Goal: Information Seeking & Learning: Learn about a topic

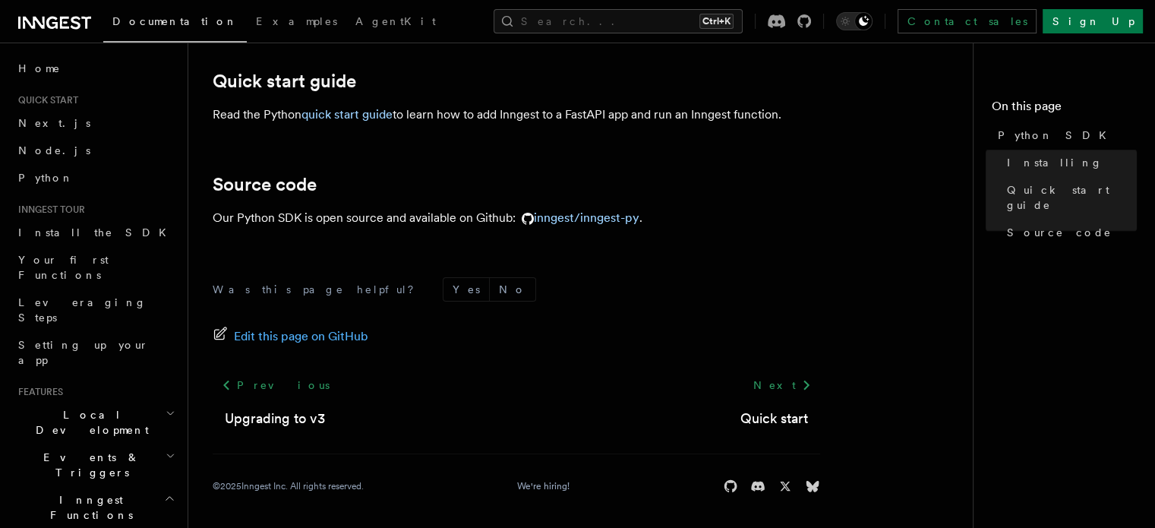
scroll to position [205, 0]
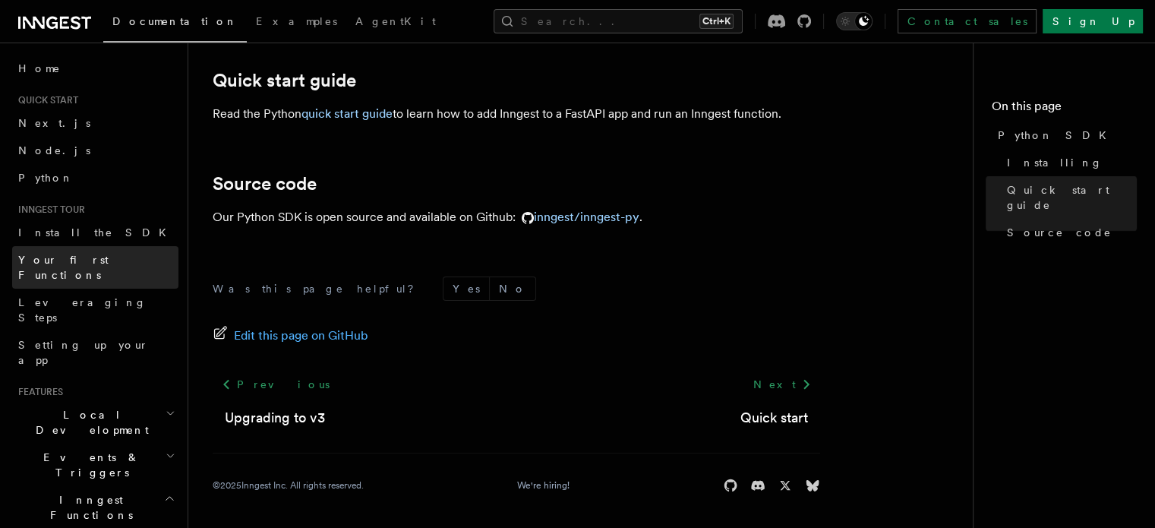
click at [101, 255] on span "Your first Functions" at bounding box center [63, 267] width 90 height 27
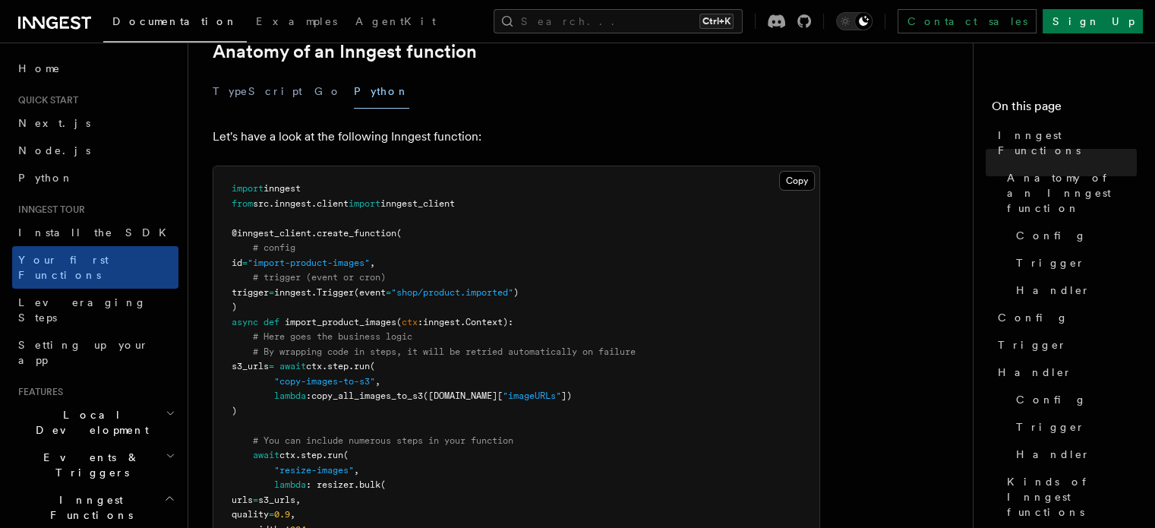
scroll to position [298, 0]
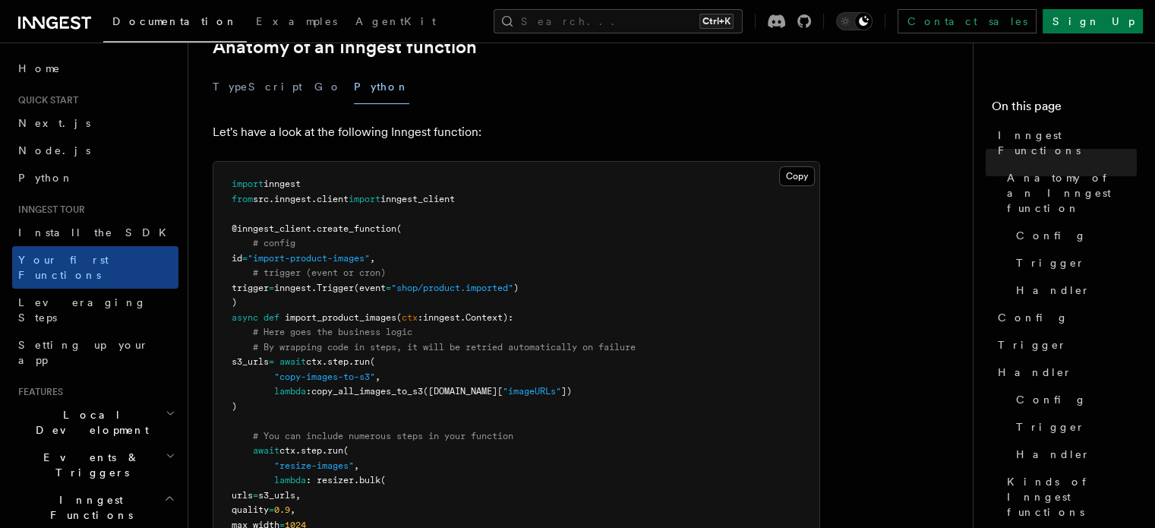
click at [728, 380] on pre "import inngest from src . inngest . client import inngest_client @inngest_clien…" at bounding box center [516, 369] width 606 height 415
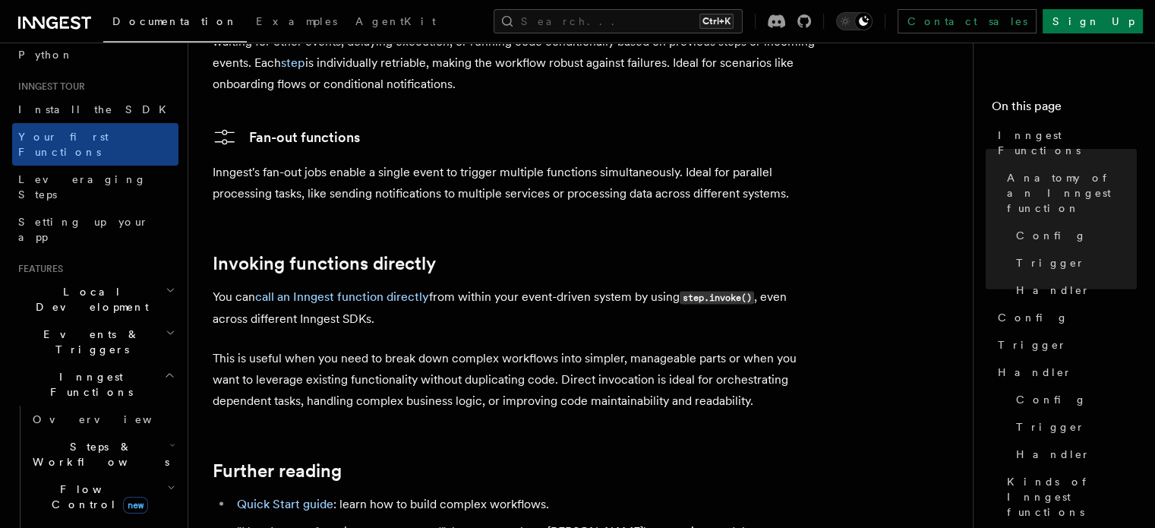
scroll to position [2983, 0]
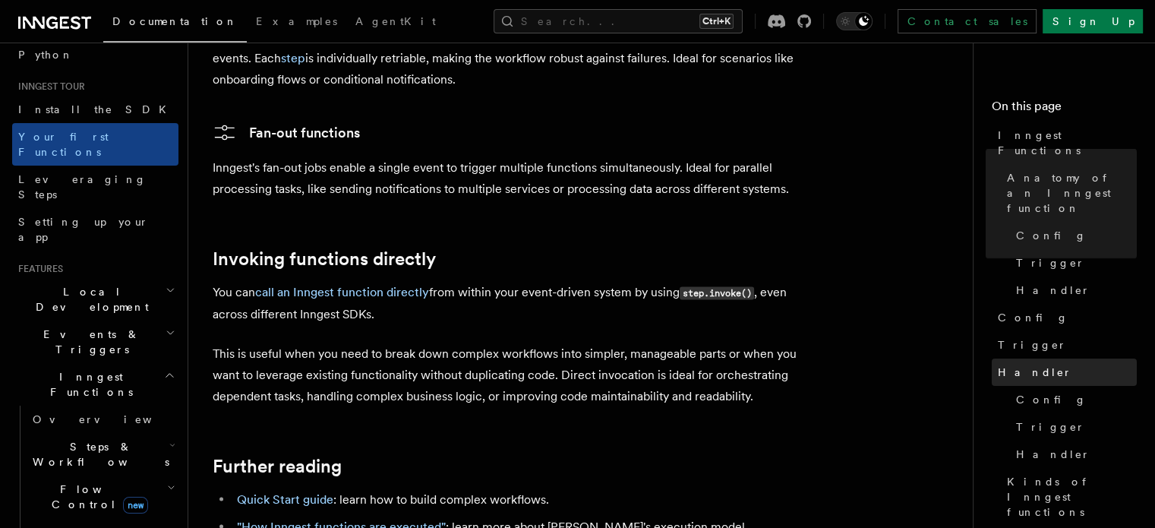
click at [992, 358] on link "Handler" at bounding box center [1064, 371] width 145 height 27
click at [1010, 413] on link "Trigger" at bounding box center [1073, 426] width 127 height 27
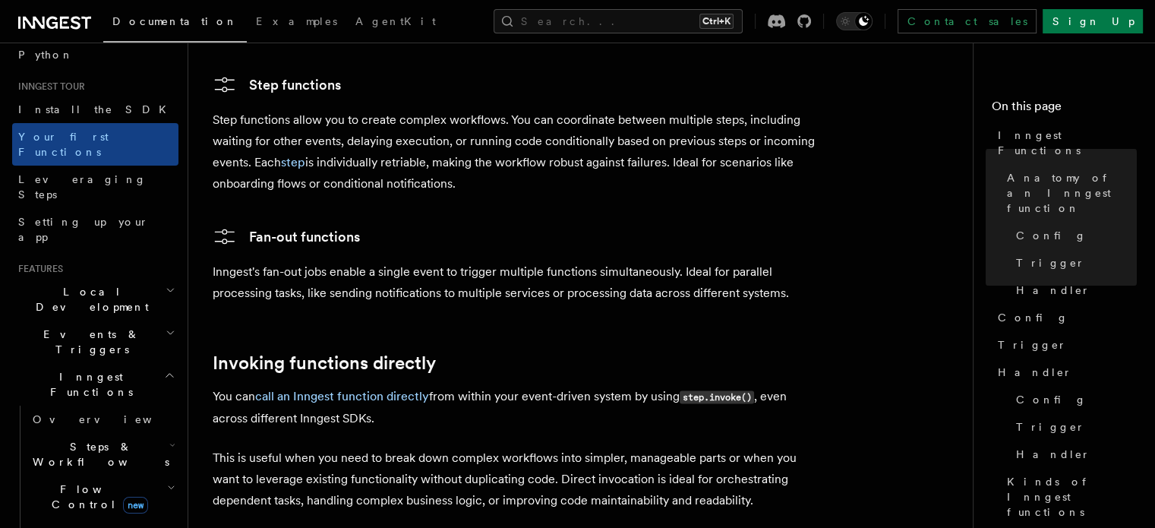
scroll to position [2871, 0]
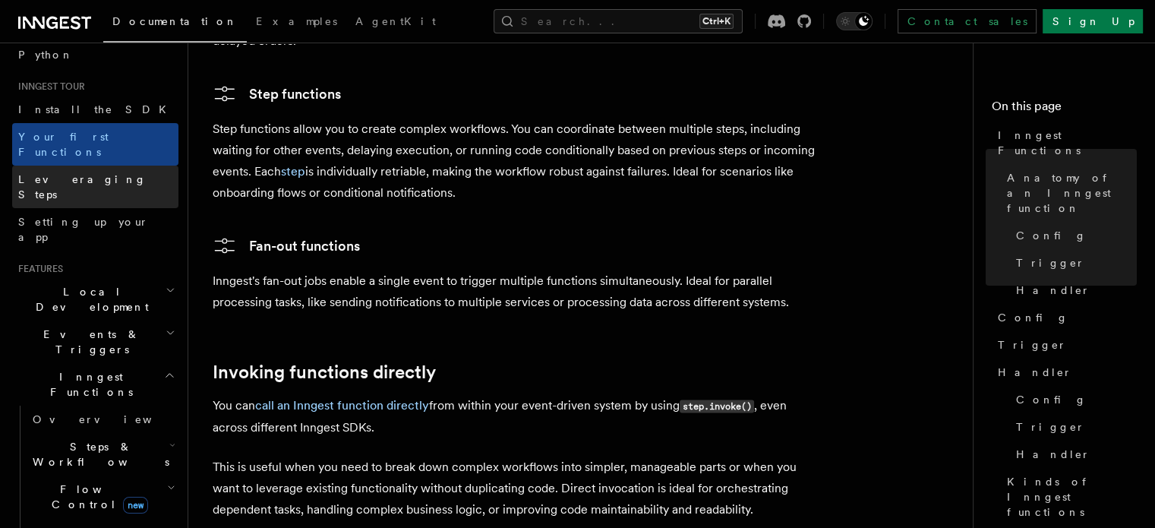
click at [67, 173] on span "Leveraging Steps" at bounding box center [82, 186] width 128 height 27
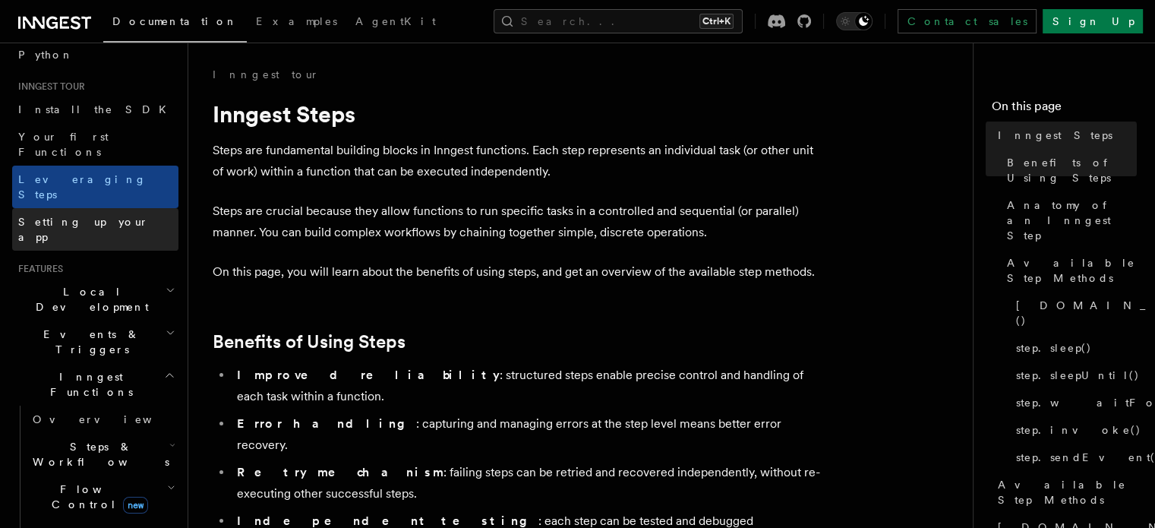
click at [84, 208] on link "Setting up your app" at bounding box center [95, 229] width 166 height 43
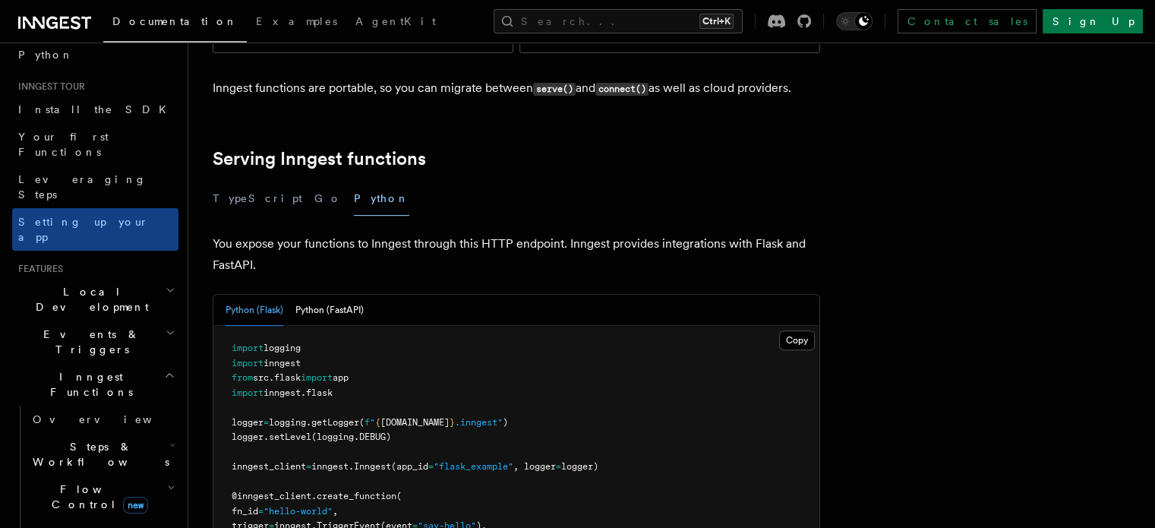
scroll to position [474, 0]
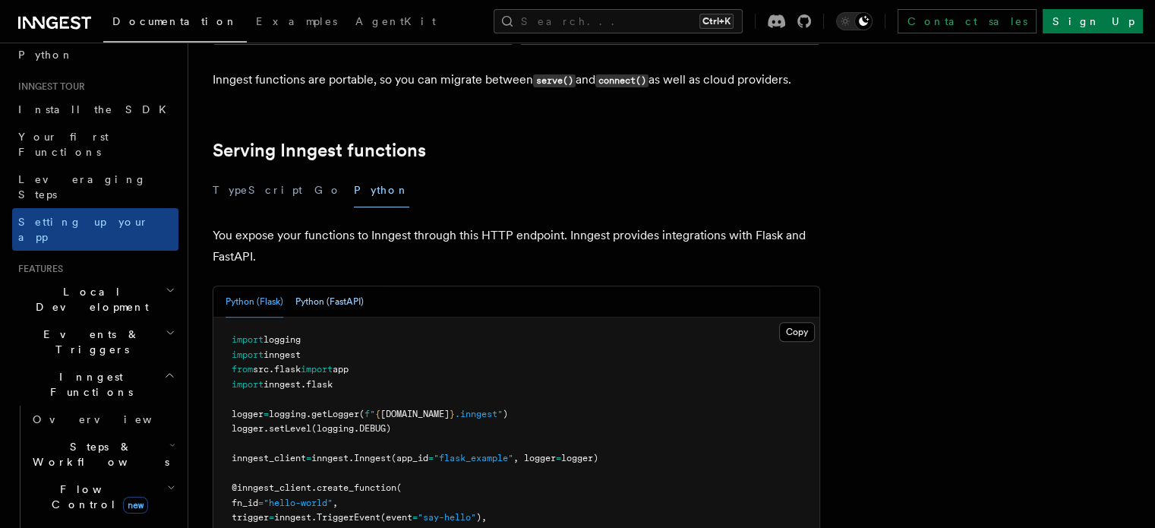
click at [342, 286] on button "Python (FastAPI)" at bounding box center [329, 301] width 68 height 31
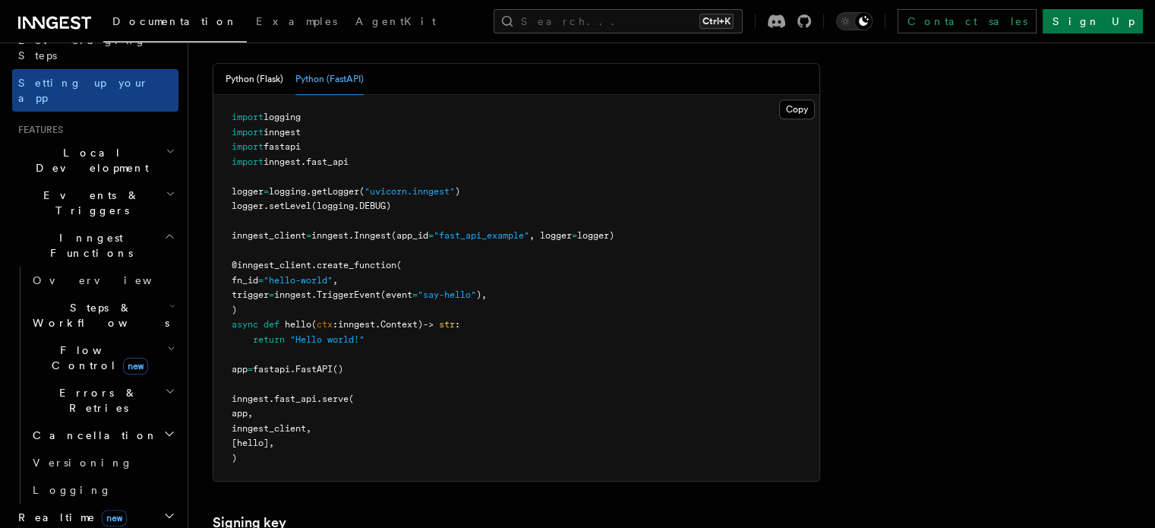
scroll to position [250, 0]
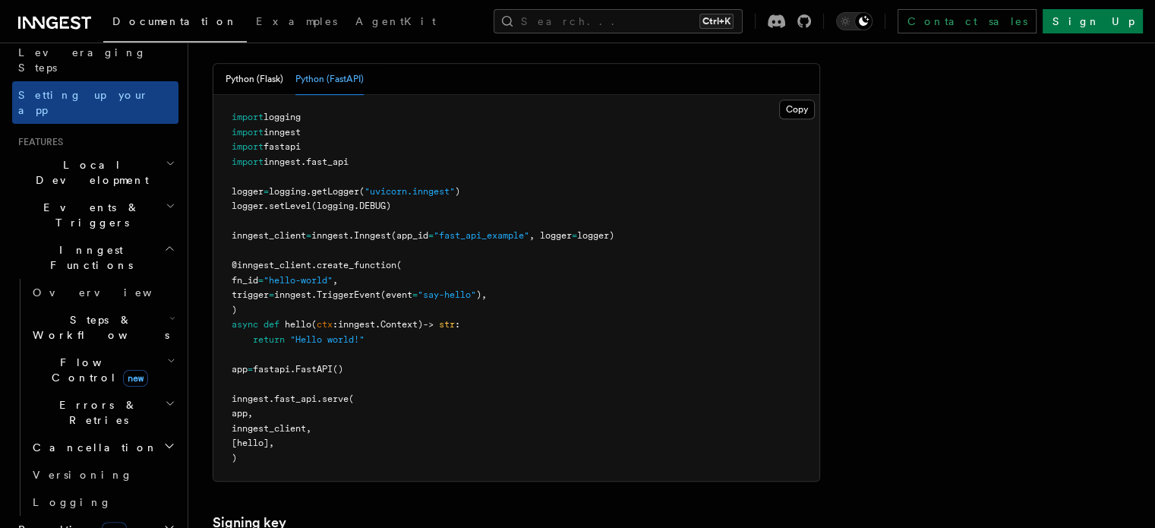
click at [155, 236] on h2 "Inngest Functions" at bounding box center [95, 257] width 166 height 43
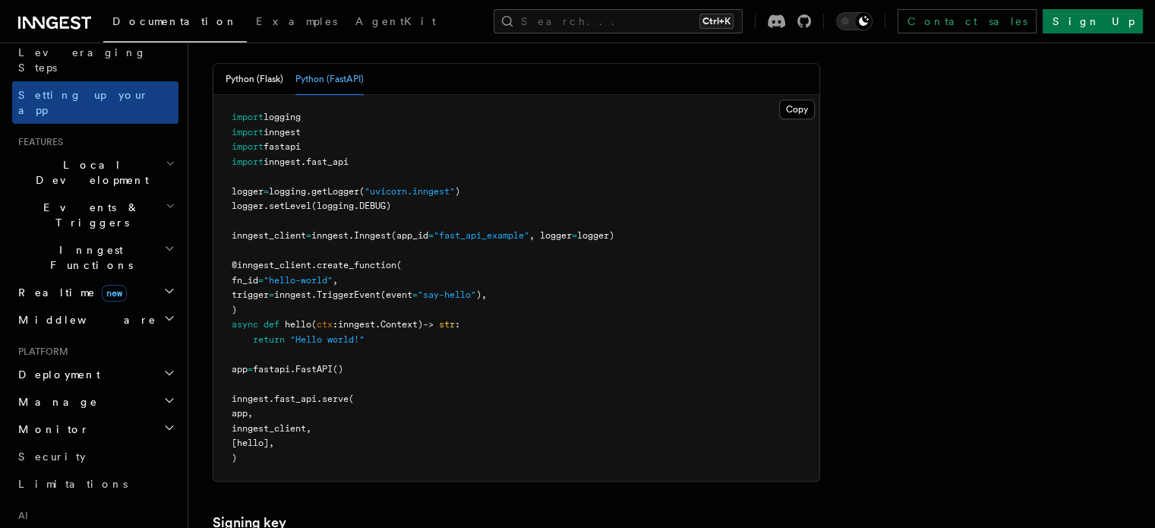
click at [155, 236] on h2 "Inngest Functions" at bounding box center [95, 257] width 166 height 43
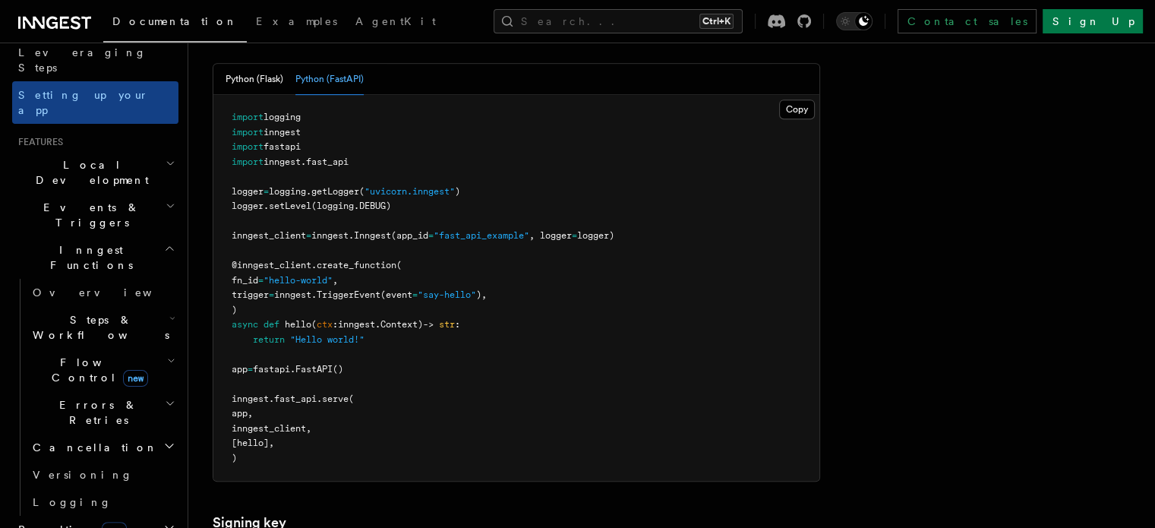
click at [169, 312] on icon "button" at bounding box center [172, 318] width 6 height 12
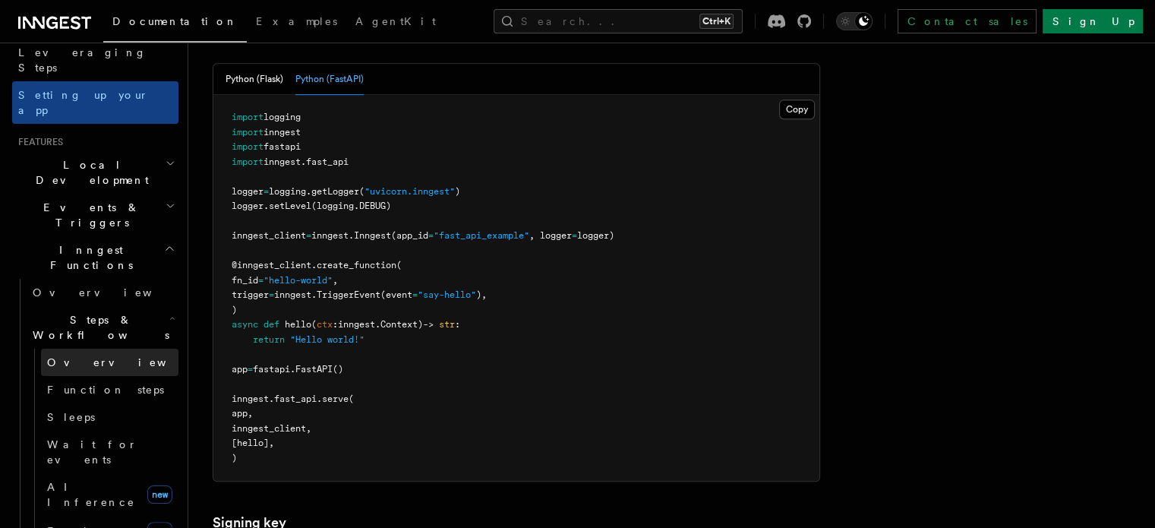
click at [122, 349] on link "Overview" at bounding box center [109, 362] width 137 height 27
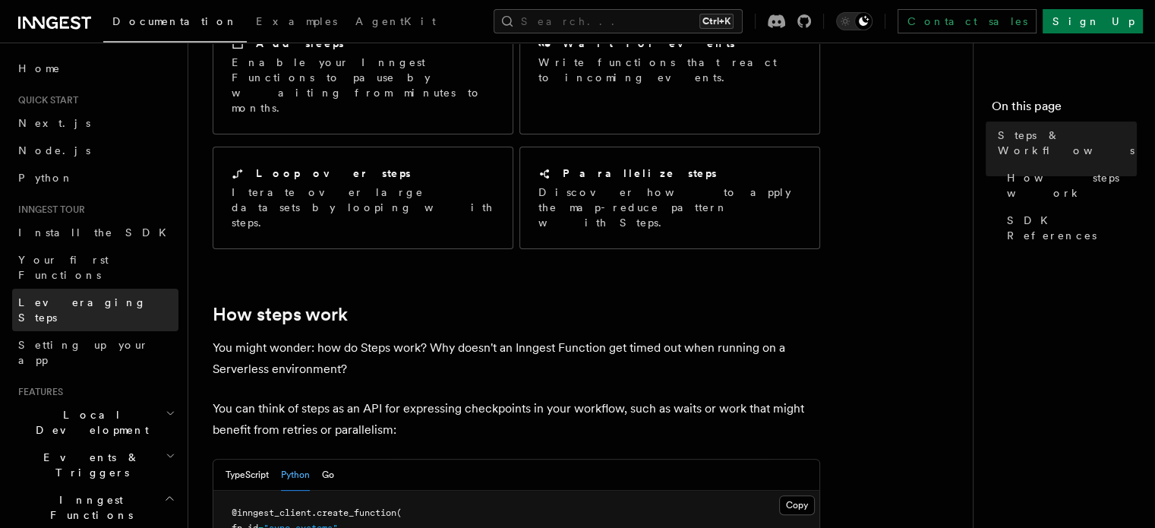
click at [89, 289] on link "Leveraging Steps" at bounding box center [95, 310] width 166 height 43
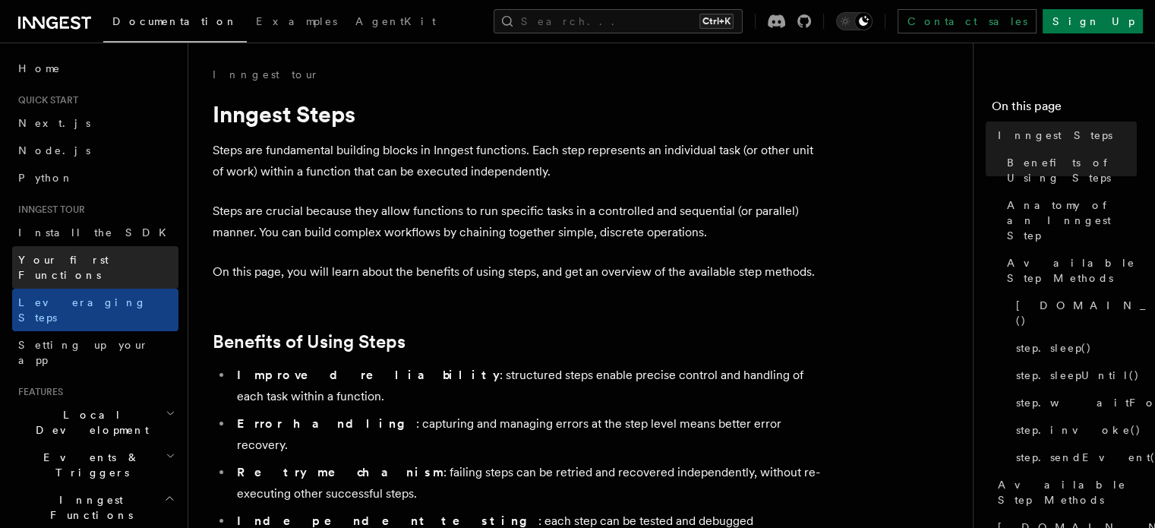
click at [85, 259] on span "Your first Functions" at bounding box center [63, 267] width 90 height 27
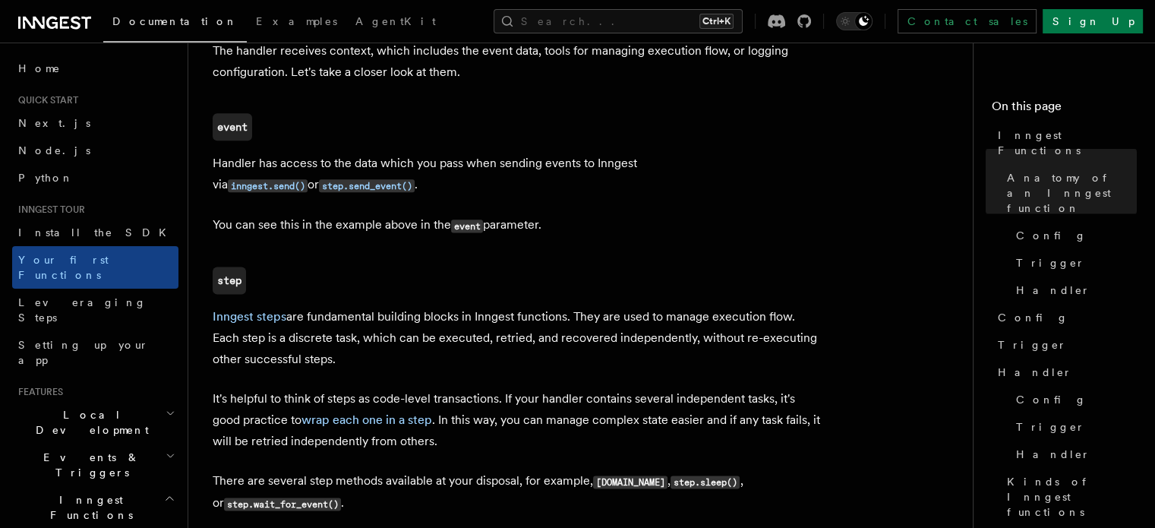
scroll to position [1963, 0]
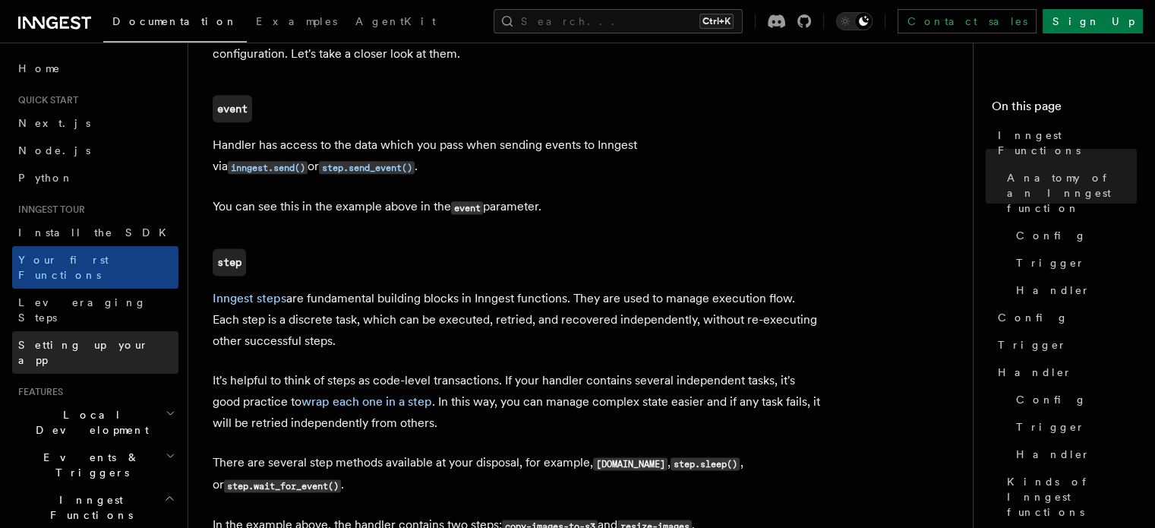
click at [65, 339] on span "Setting up your app" at bounding box center [83, 352] width 131 height 27
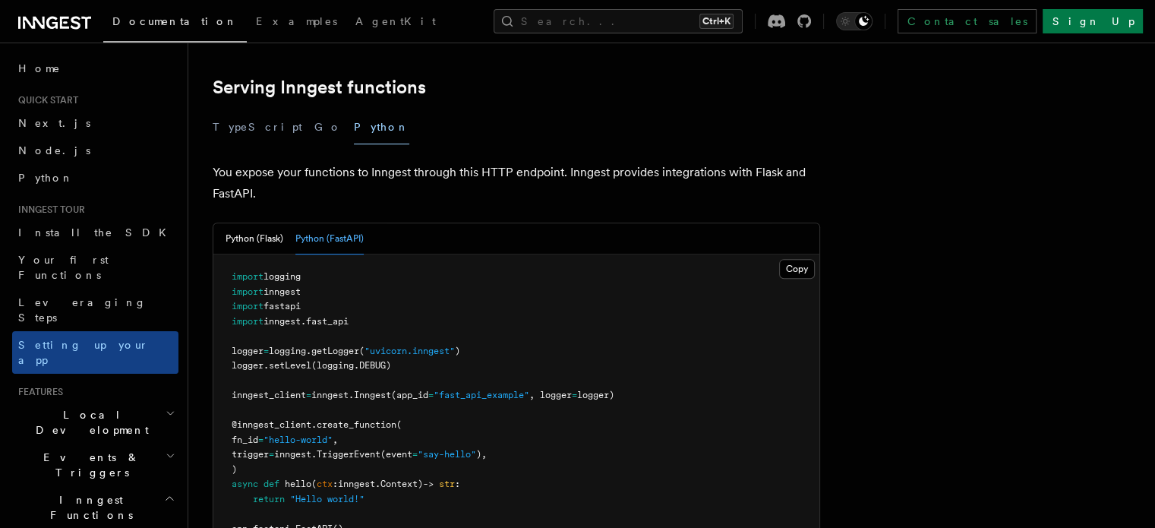
scroll to position [562, 0]
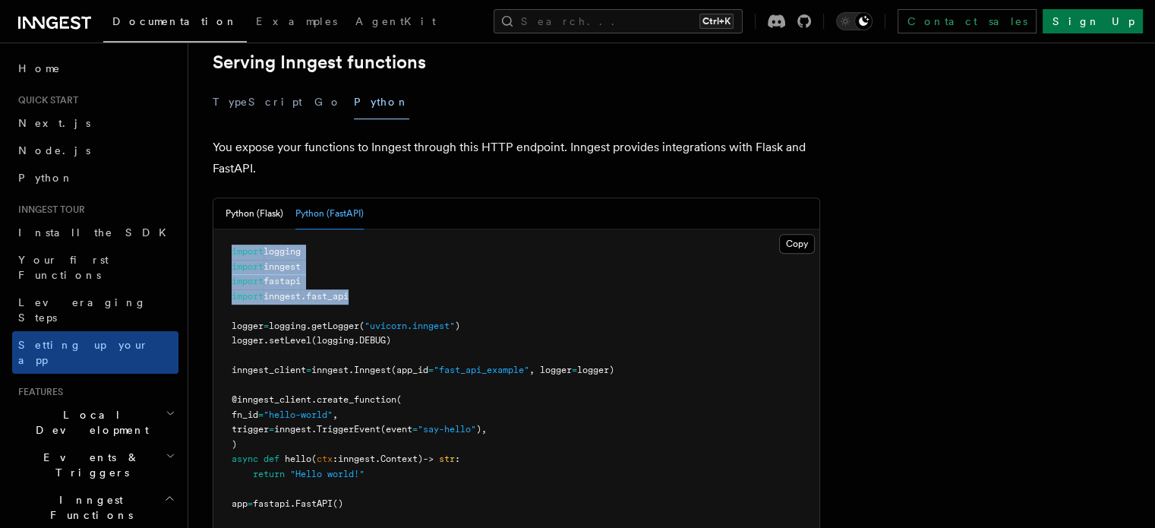
drag, startPoint x: 382, startPoint y: 219, endPoint x: 232, endPoint y: 174, distance: 156.9
click at [232, 229] on pre "import logging import inngest import fastapi import inngest . fast_api logger =…" at bounding box center [516, 422] width 606 height 386
copy code "import logging import inngest import fastapi import inngest . fast_api"
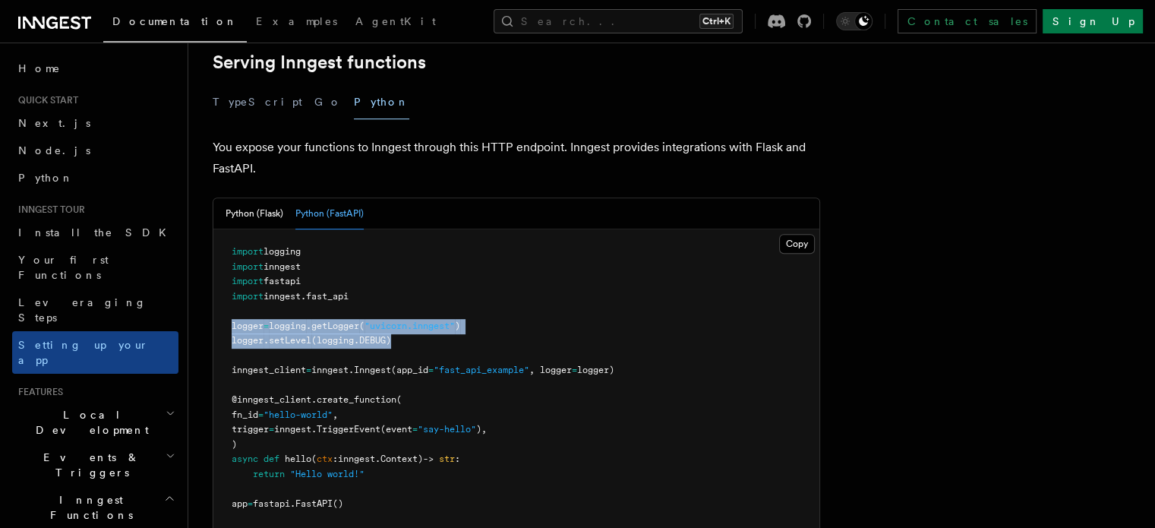
drag, startPoint x: 430, startPoint y: 267, endPoint x: 245, endPoint y: 250, distance: 186.0
click at [245, 250] on pre "import logging import inngest import fastapi import inngest . fast_api logger =…" at bounding box center [516, 422] width 606 height 386
copy code "logger = logging . getLogger ( "uvicorn.inngest" ) logger . setLevel (logging.D…"
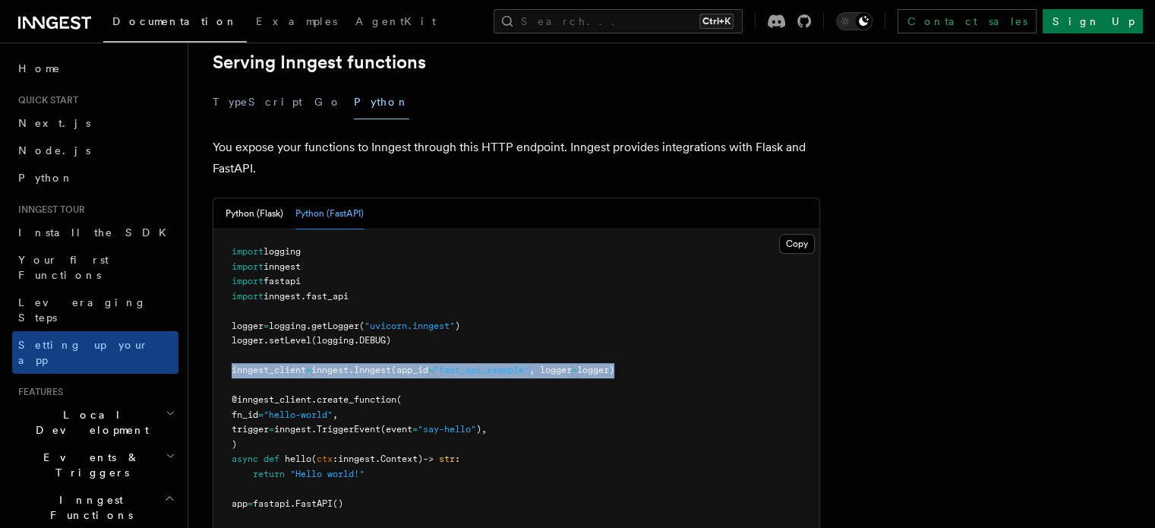
drag, startPoint x: 664, startPoint y: 291, endPoint x: 237, endPoint y: 301, distance: 427.7
click at [237, 301] on pre "import logging import inngest import fastapi import inngest . fast_api logger =…" at bounding box center [516, 422] width 606 height 386
copy span "inngest_client = inngest . Inngest (app_id = "fast_api_example" , logger = logg…"
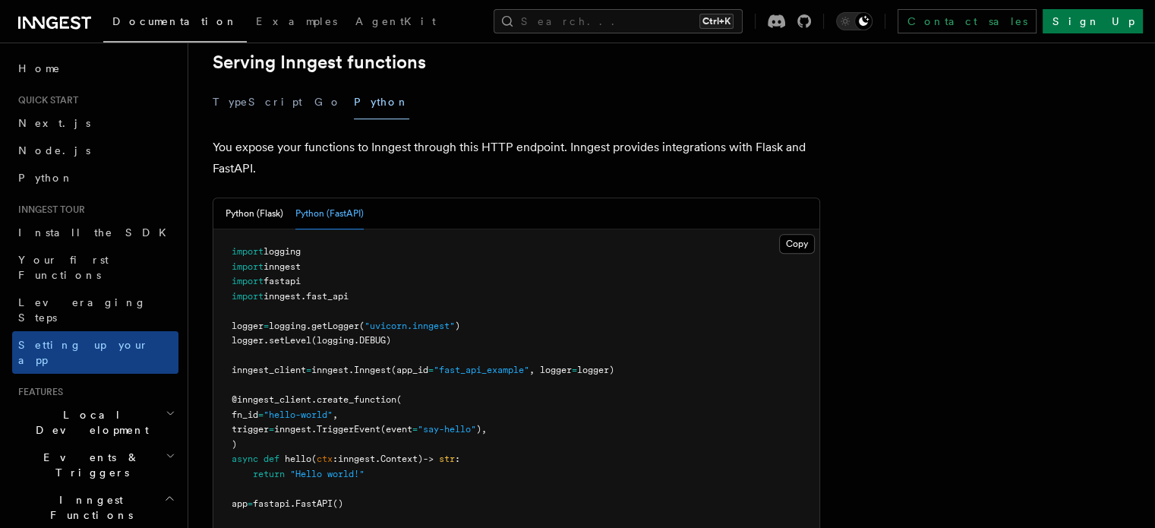
click at [667, 369] on pre "import logging import inngest import fastapi import inngest . fast_api logger =…" at bounding box center [516, 422] width 606 height 386
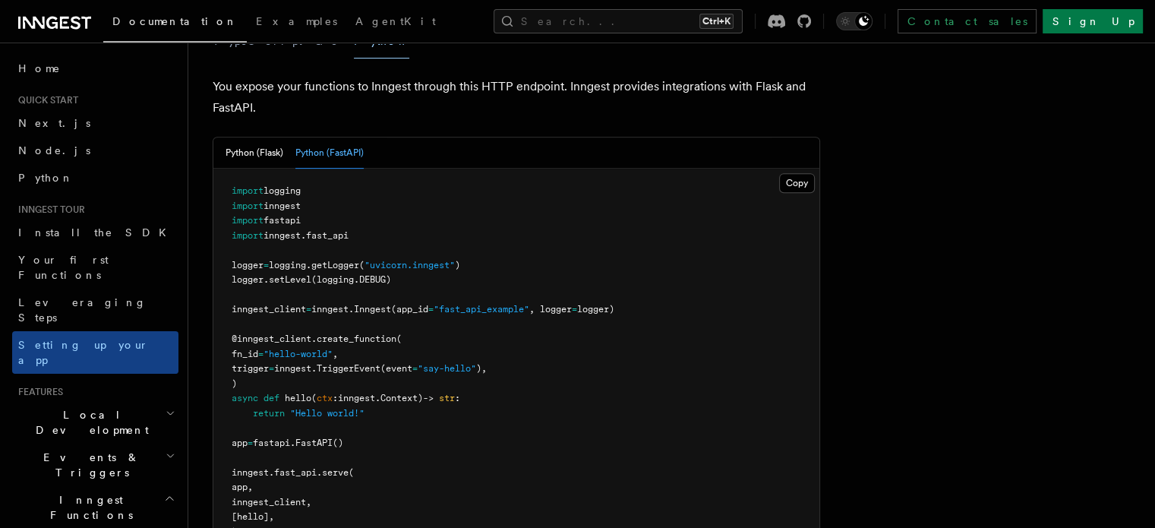
scroll to position [653, 0]
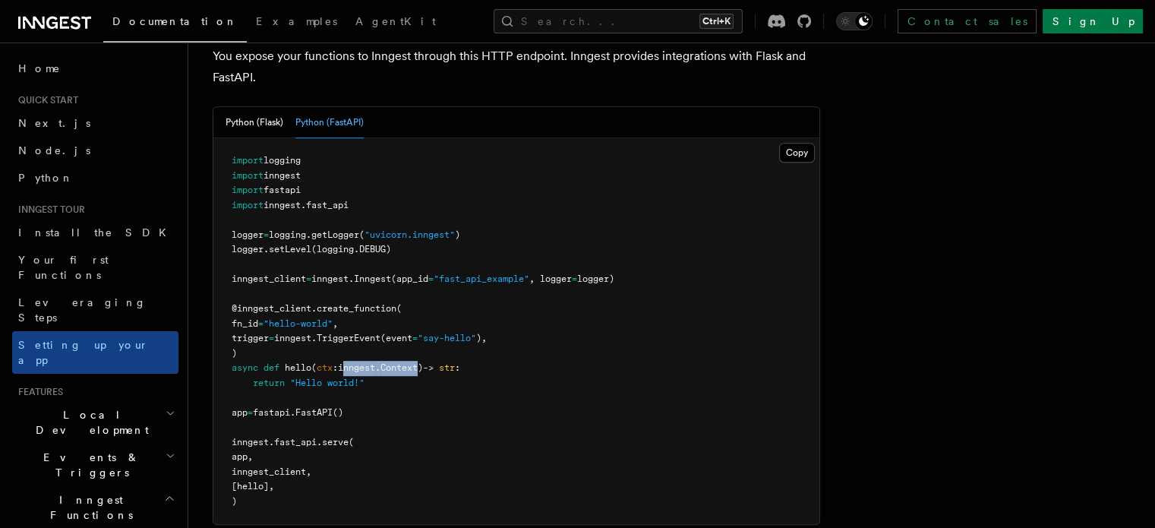
drag, startPoint x: 365, startPoint y: 291, endPoint x: 450, endPoint y: 295, distance: 85.2
click at [450, 362] on span "async def hello ( ctx : inngest . Context) -> str :" at bounding box center [346, 367] width 229 height 11
copy span "inngest . Context"
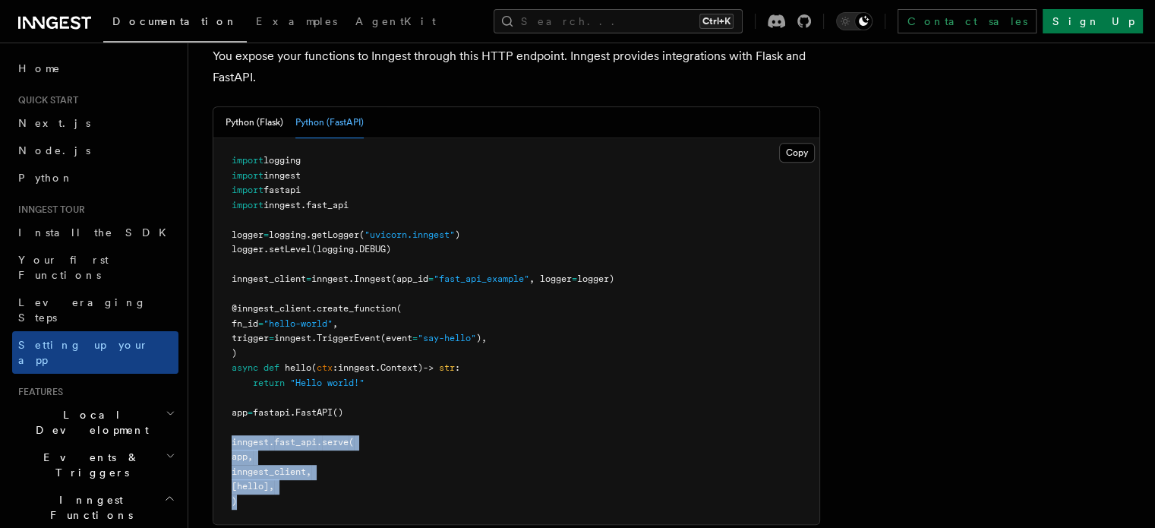
drag, startPoint x: 264, startPoint y: 434, endPoint x: 230, endPoint y: 364, distance: 77.8
click at [230, 364] on article "Inngest tour Setting up your Inngest app With Inngest, you define functions or …" at bounding box center [599, 330] width 772 height 1833
copy code "inngest . fast_api . serve ( app, inngest_client, [hello], )"
click at [301, 425] on pre "import logging import inngest import fastapi import inngest . fast_api logger =…" at bounding box center [516, 331] width 606 height 386
drag, startPoint x: 268, startPoint y: 437, endPoint x: 237, endPoint y: 371, distance: 73.0
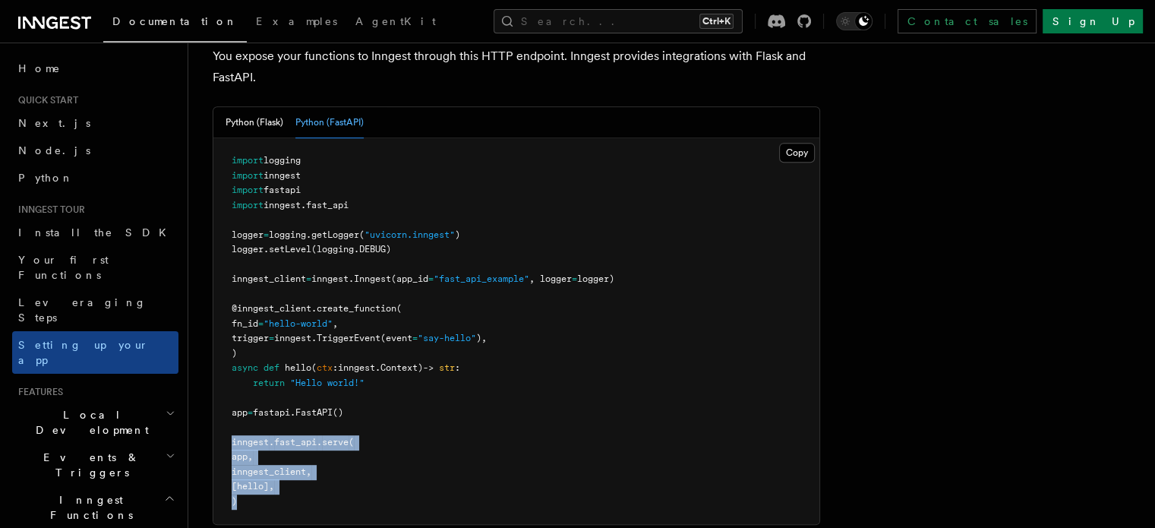
click at [237, 371] on pre "import logging import inngest import fastapi import inngest . fast_api logger =…" at bounding box center [516, 331] width 606 height 386
copy code "inngest . fast_api . serve ( app, inngest_client, [hello], )"
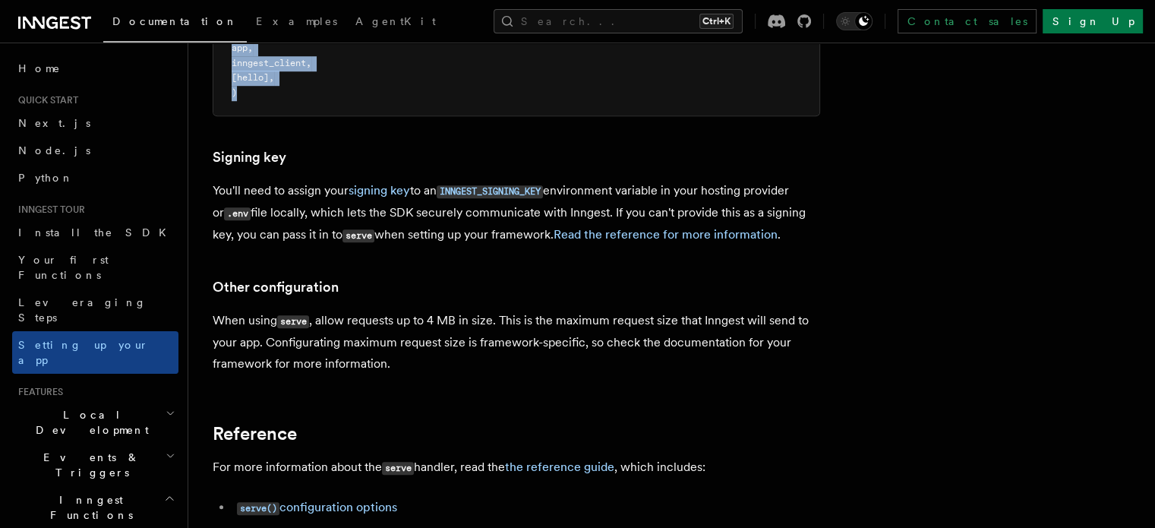
scroll to position [1068, 0]
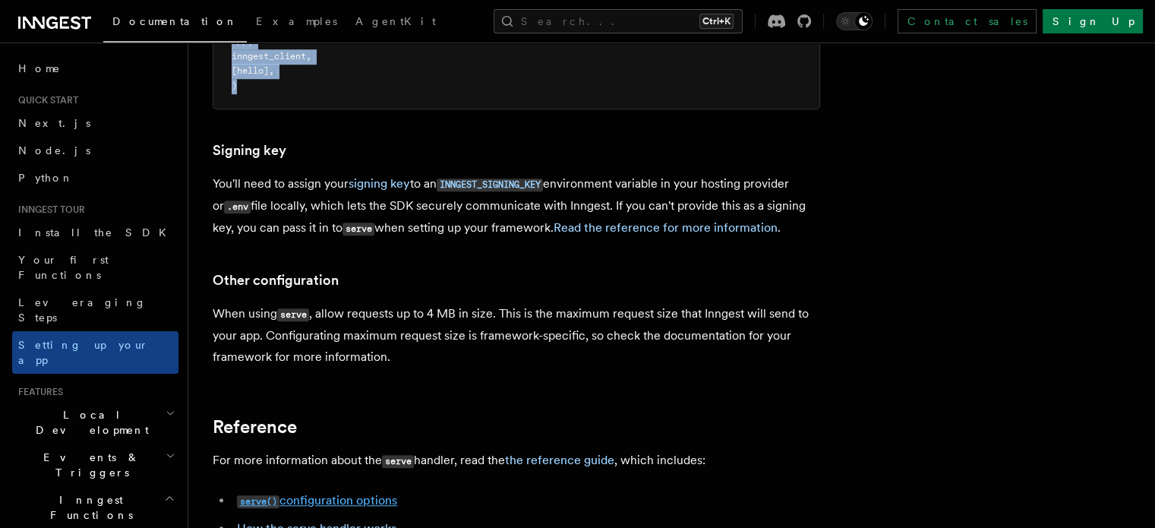
click at [374, 493] on link "serve() configuration options" at bounding box center [317, 500] width 160 height 14
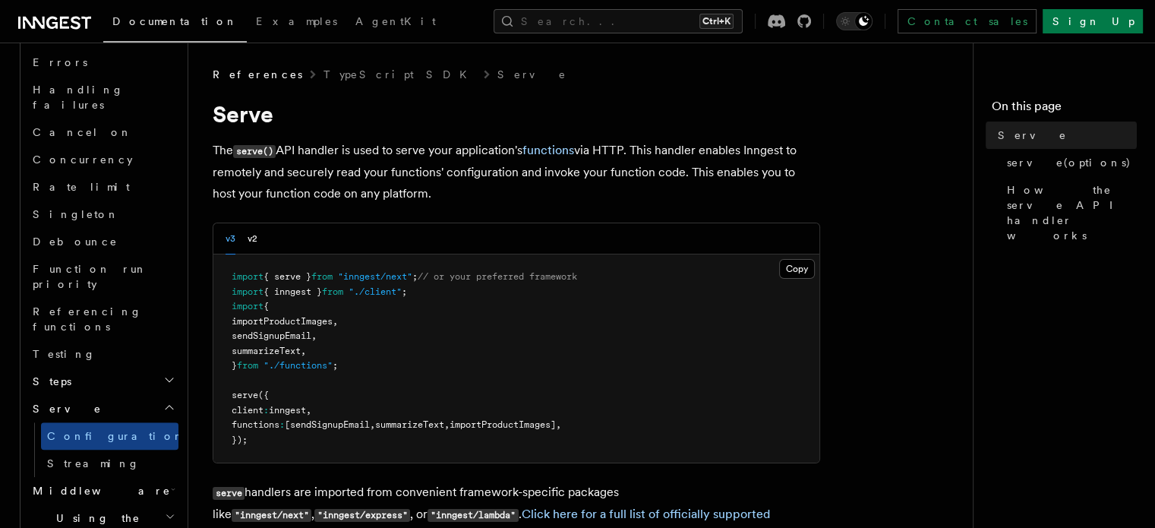
scroll to position [1233, 0]
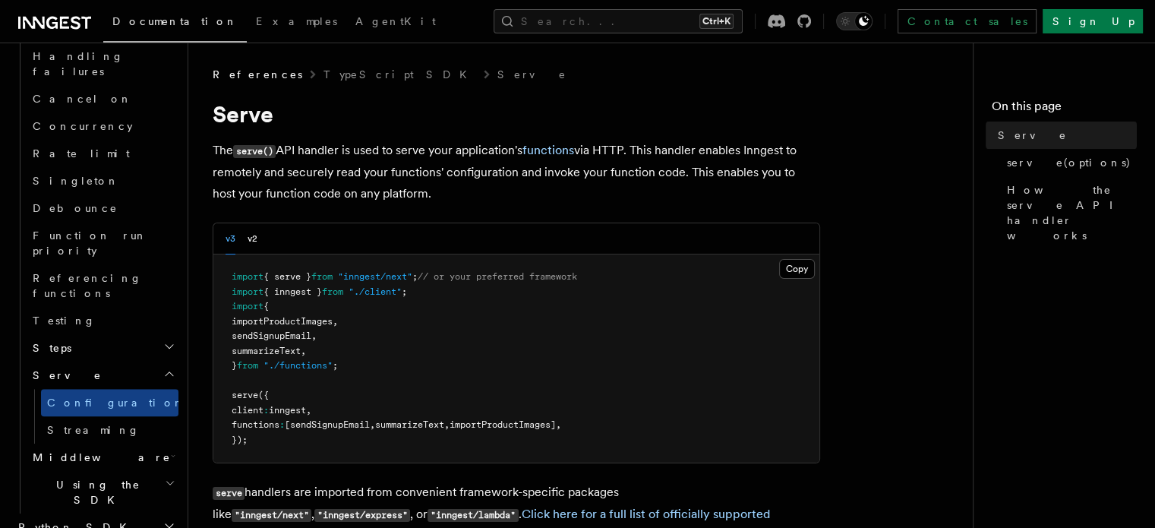
click at [164, 513] on h2 "Python SDK" at bounding box center [95, 526] width 166 height 27
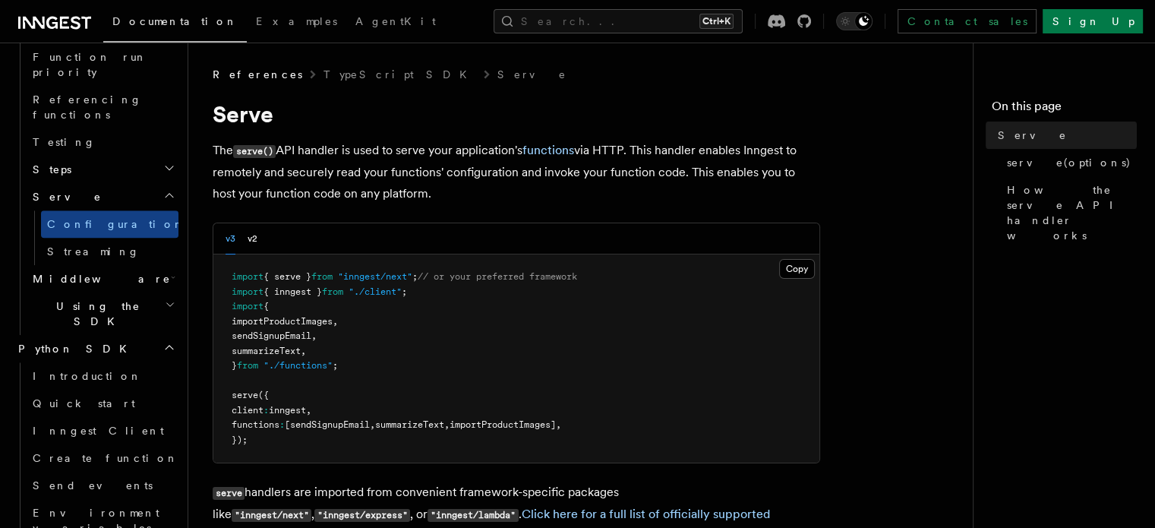
scroll to position [1430, 0]
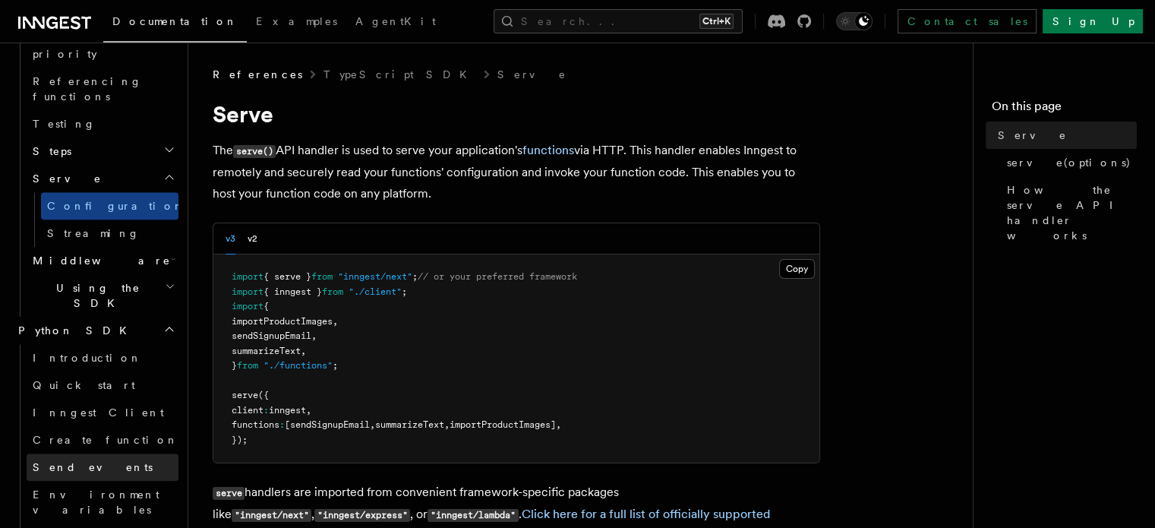
click at [57, 461] on span "Send events" at bounding box center [93, 467] width 120 height 12
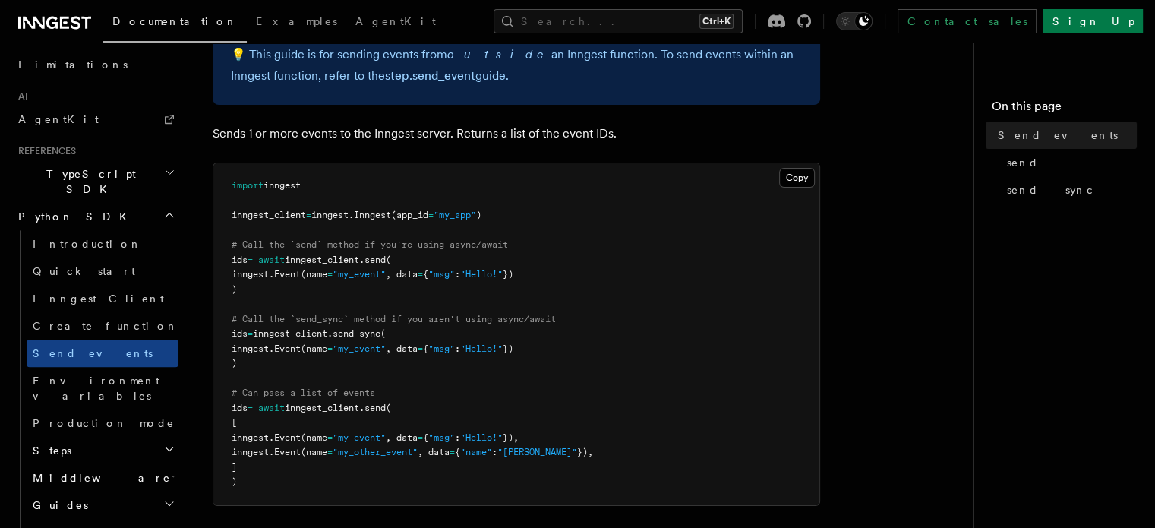
scroll to position [896, 0]
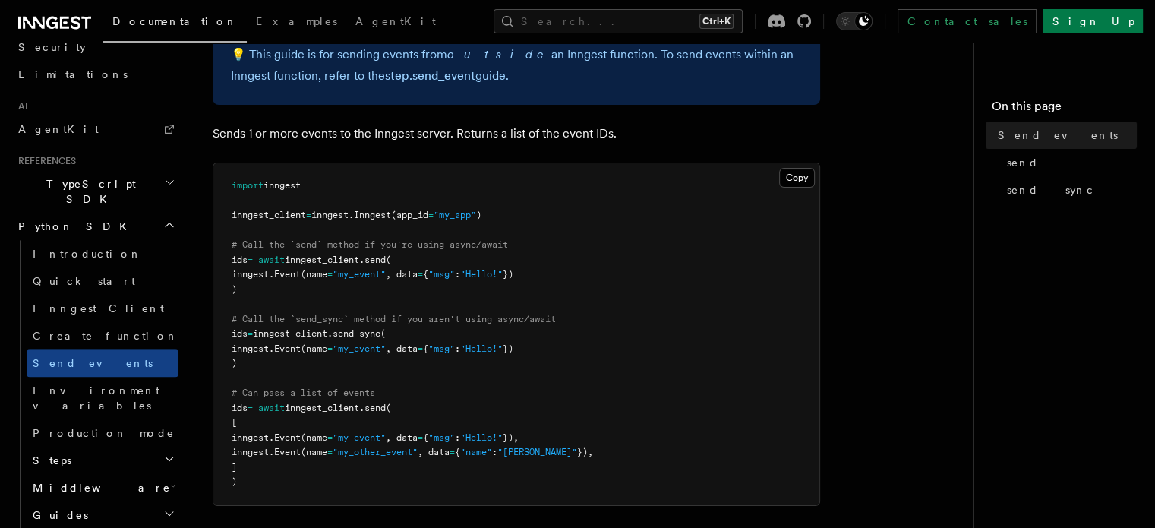
click at [163, 507] on icon "button" at bounding box center [169, 513] width 12 height 12
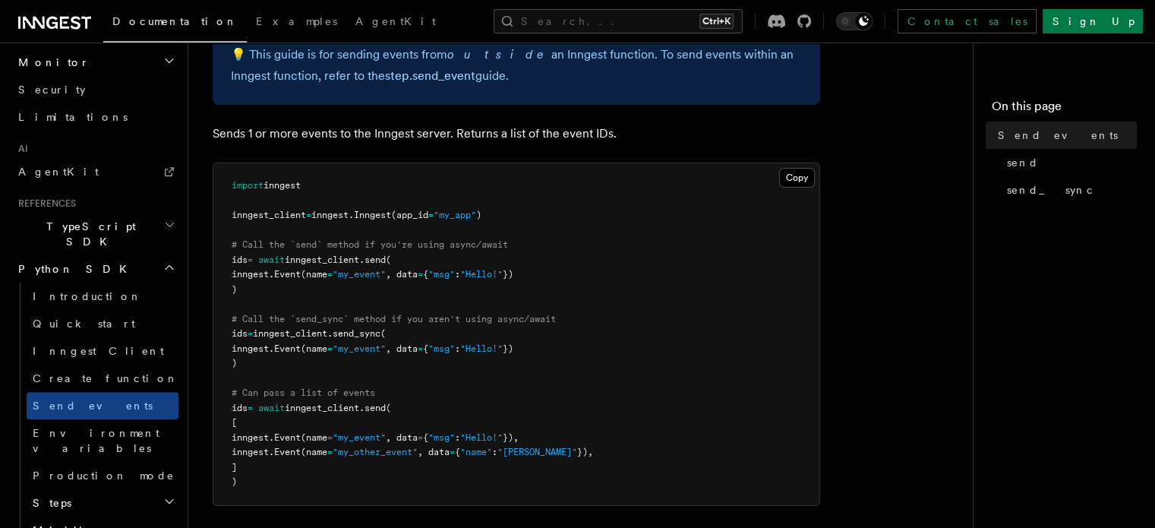
scroll to position [835, 0]
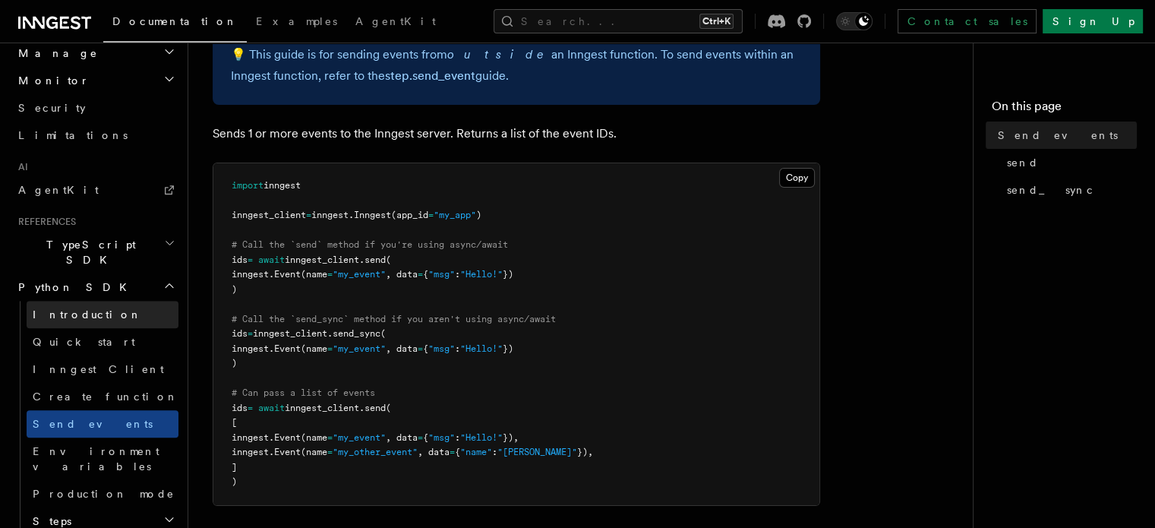
click at [80, 308] on span "Introduction" at bounding box center [87, 314] width 109 height 12
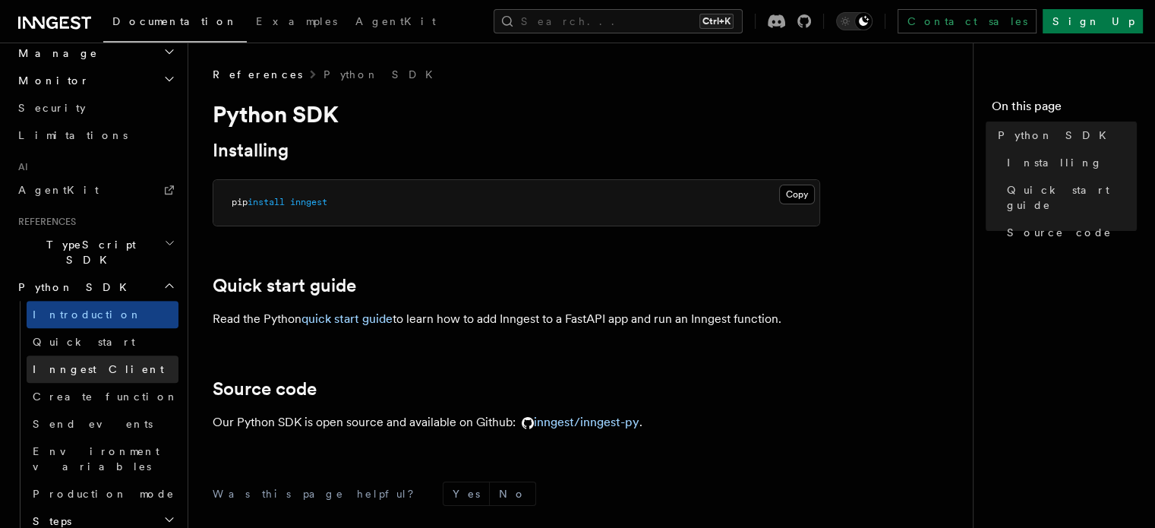
click at [74, 363] on span "Inngest Client" at bounding box center [98, 369] width 131 height 12
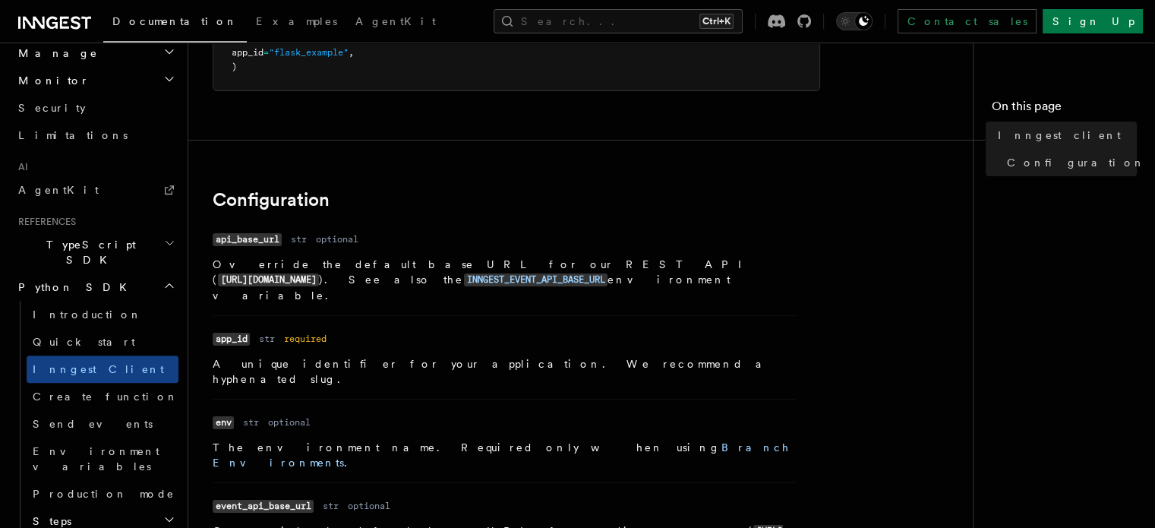
scroll to position [222, 0]
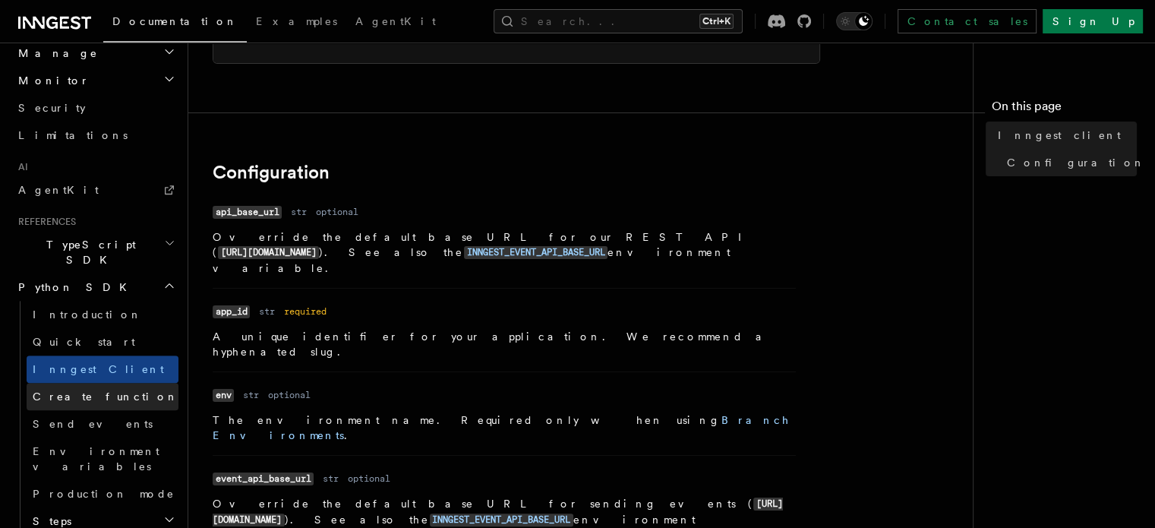
click at [91, 390] on span "Create function" at bounding box center [106, 396] width 146 height 12
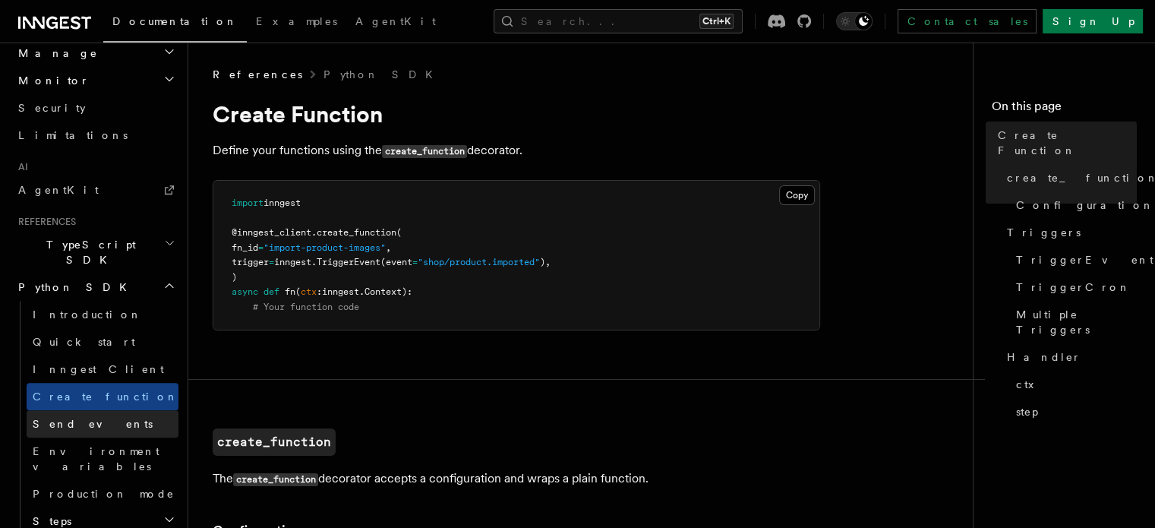
click at [91, 410] on link "Send events" at bounding box center [103, 423] width 152 height 27
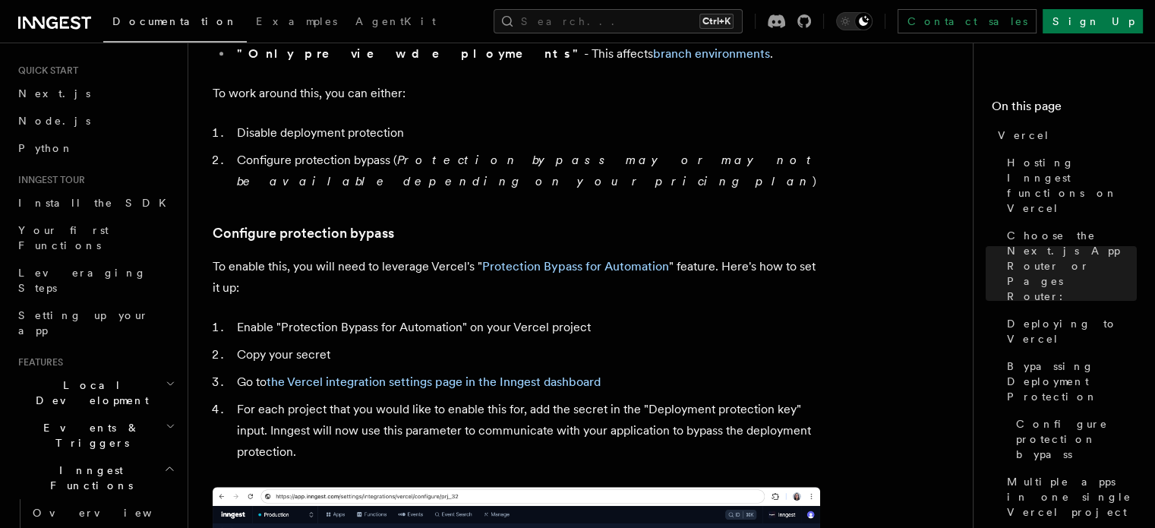
scroll to position [31, 0]
click at [88, 148] on link "Python" at bounding box center [95, 146] width 166 height 27
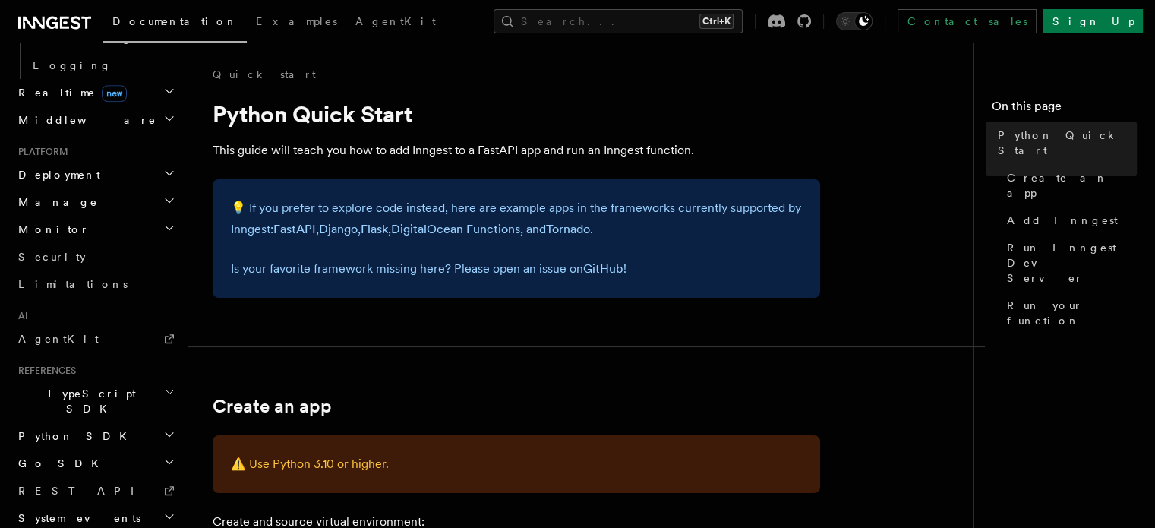
scroll to position [687, 0]
click at [163, 428] on icon "button" at bounding box center [169, 434] width 12 height 12
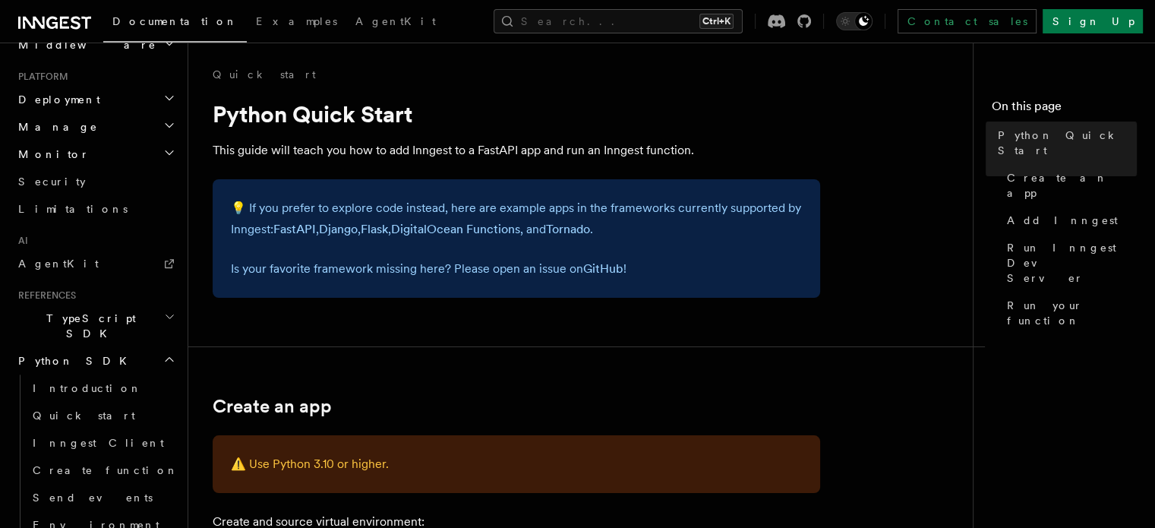
scroll to position [763, 0]
click at [129, 428] on link "Inngest Client" at bounding box center [103, 441] width 152 height 27
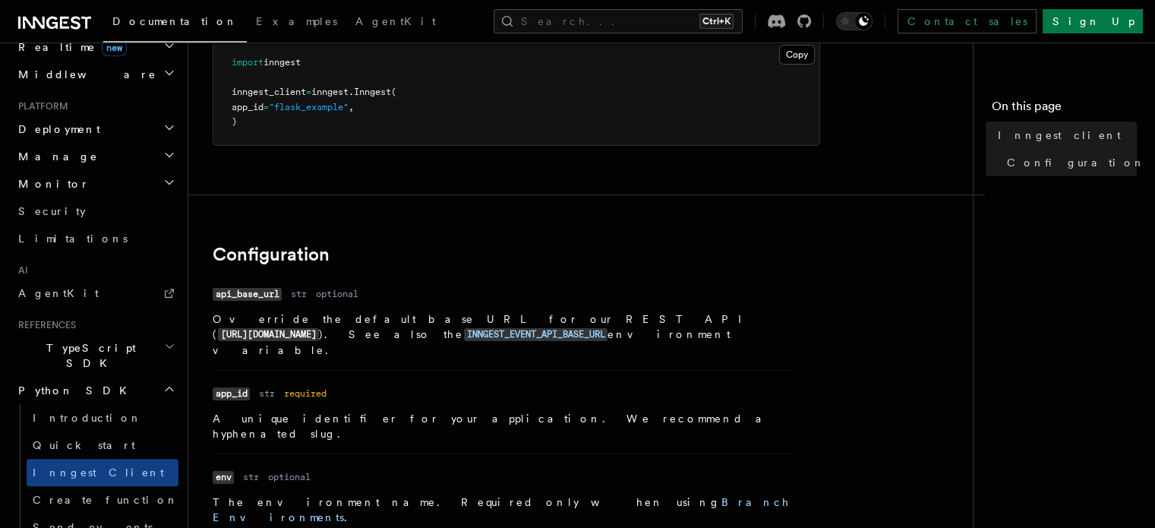
scroll to position [734, 0]
click at [128, 485] on link "Create function" at bounding box center [103, 498] width 152 height 27
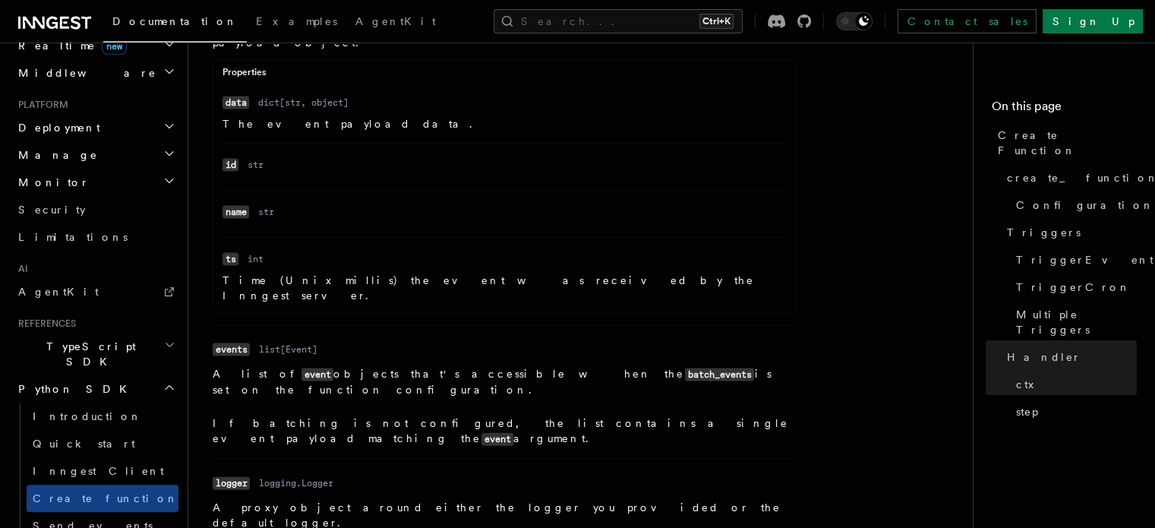
scroll to position [3496, 0]
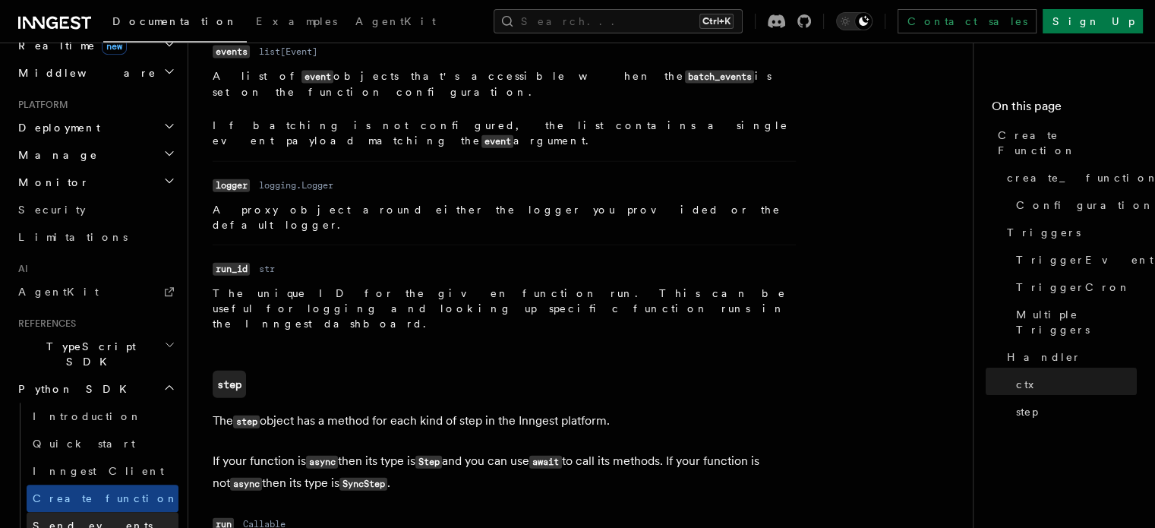
click at [122, 512] on link "Send events" at bounding box center [103, 525] width 152 height 27
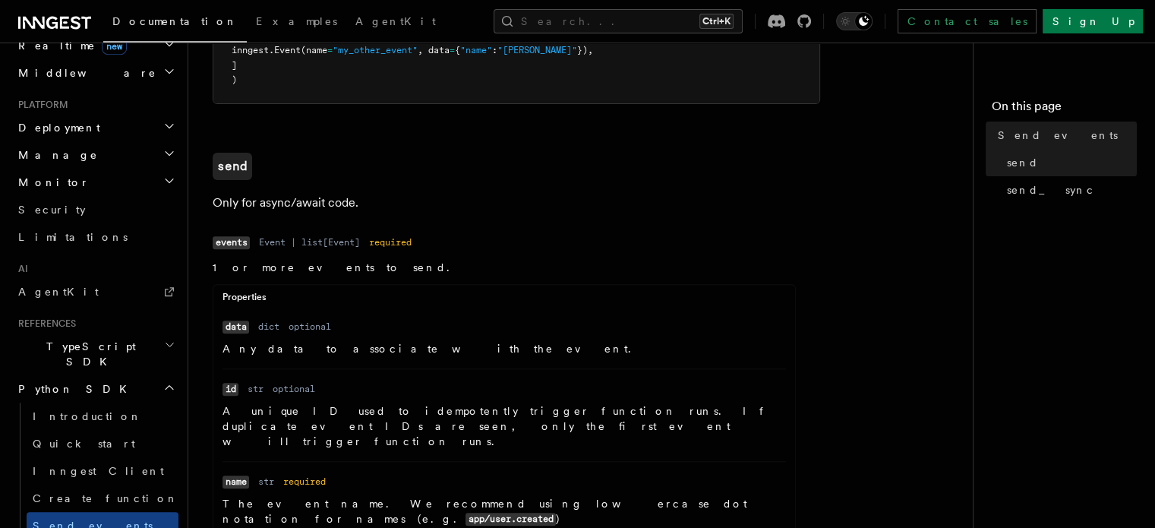
scroll to position [651, 0]
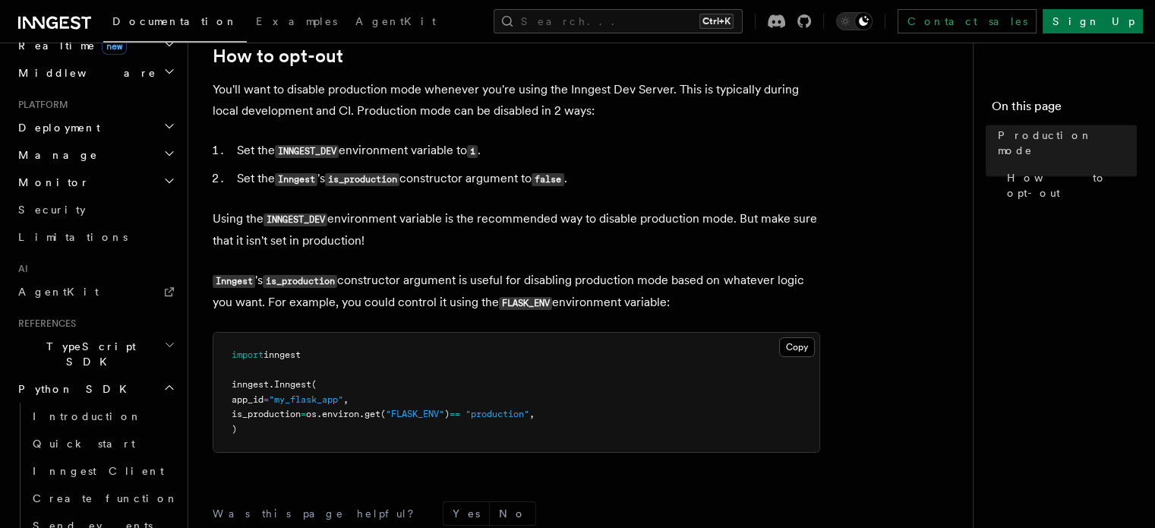
scroll to position [286, 0]
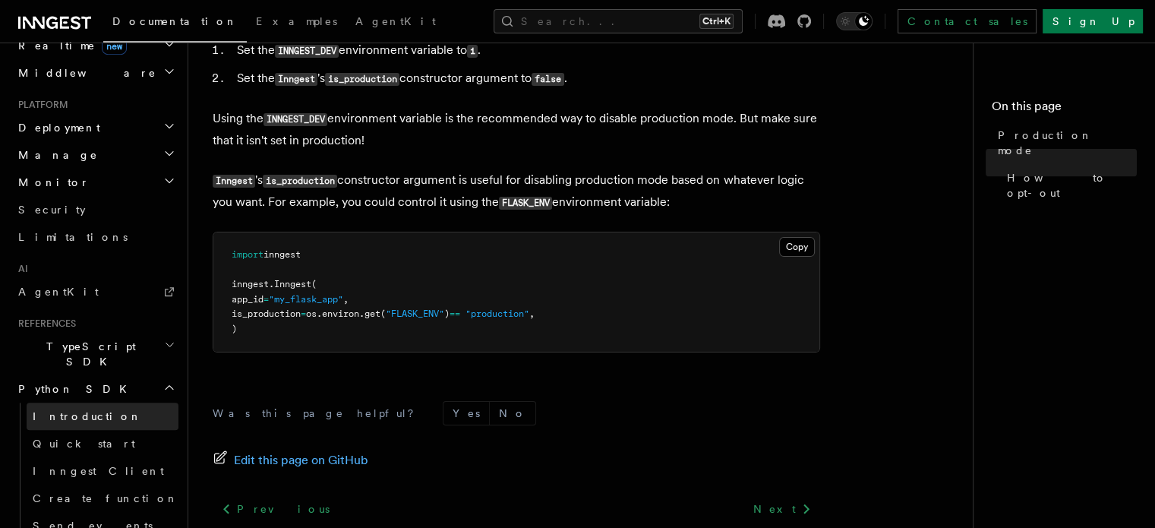
click at [126, 402] on link "Introduction" at bounding box center [103, 415] width 152 height 27
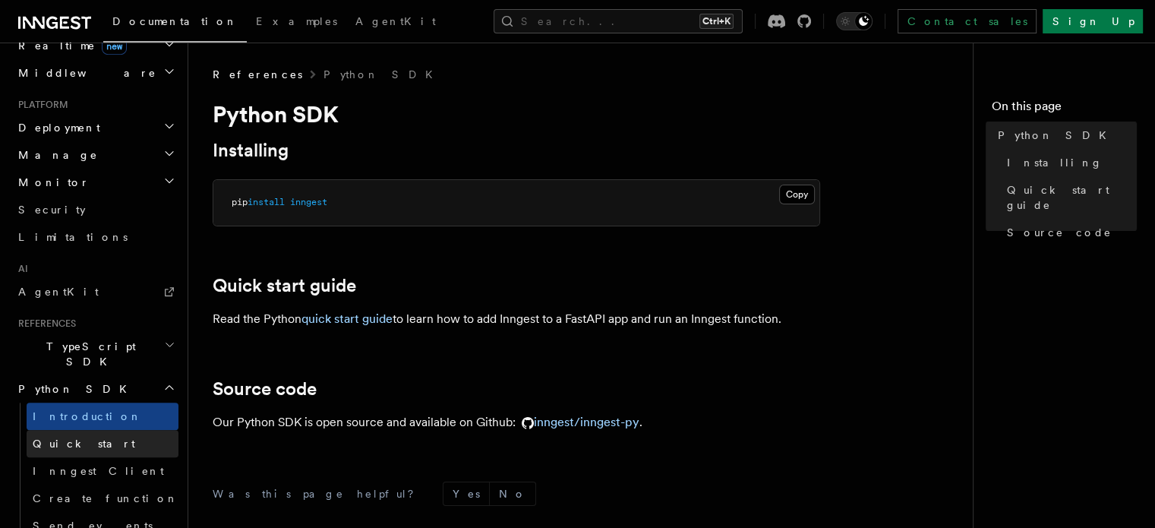
click at [57, 430] on link "Quick start" at bounding box center [103, 443] width 152 height 27
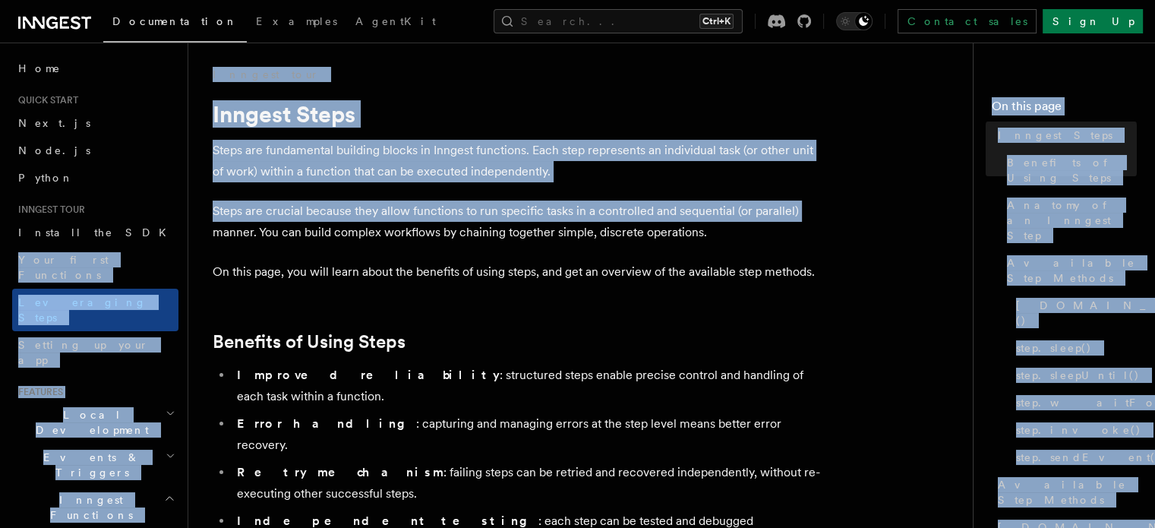
drag, startPoint x: 188, startPoint y: 223, endPoint x: 179, endPoint y: 242, distance: 21.1
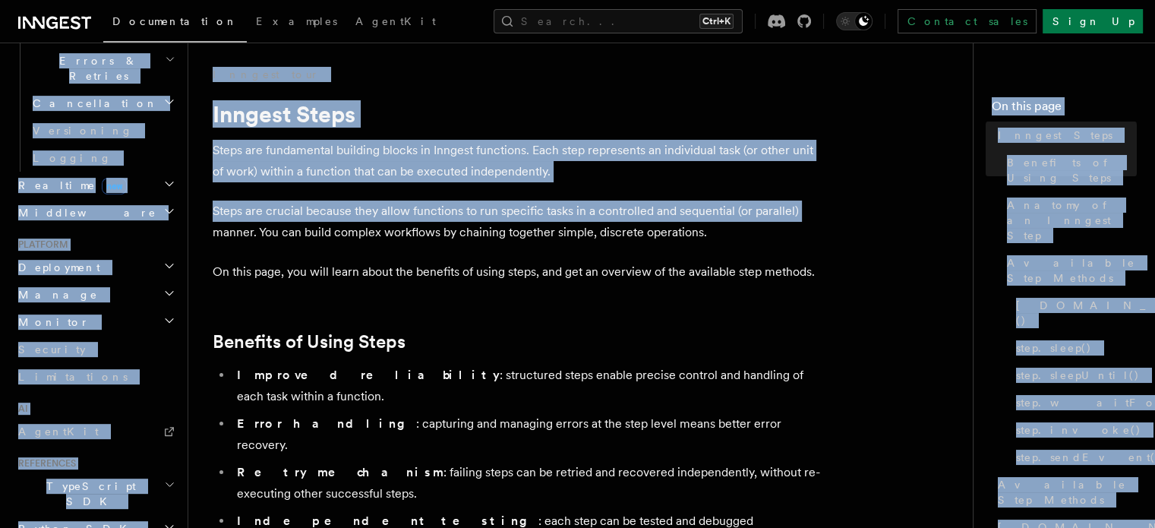
scroll to position [595, 0]
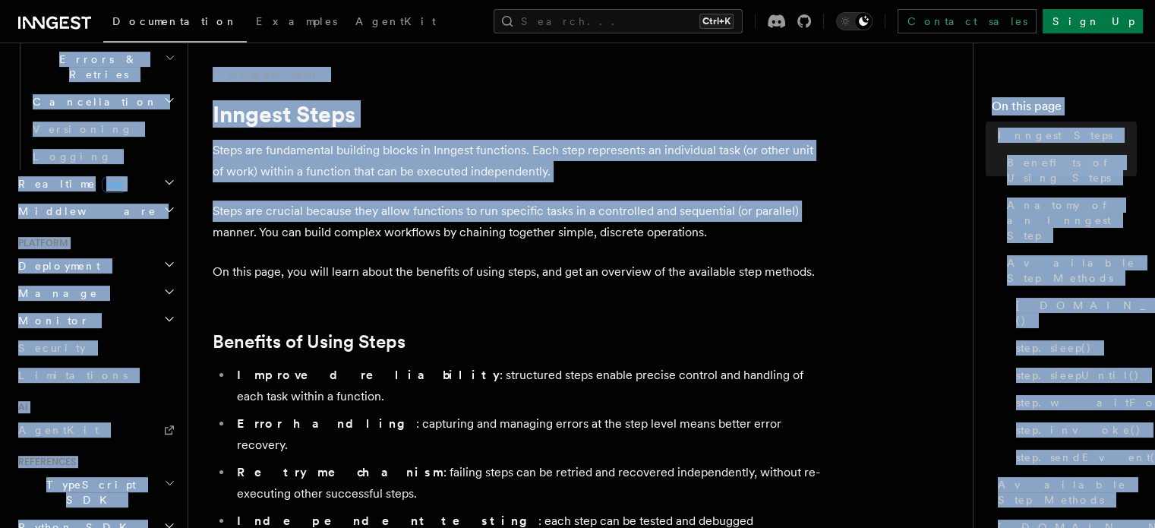
click at [62, 519] on span "Python SDK" at bounding box center [74, 526] width 124 height 15
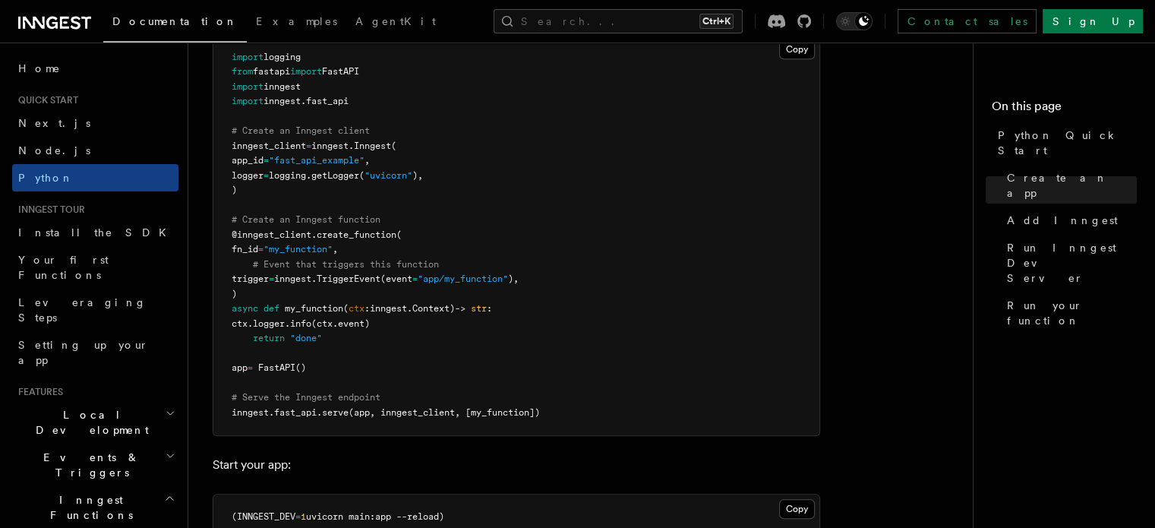
scroll to position [1120, 0]
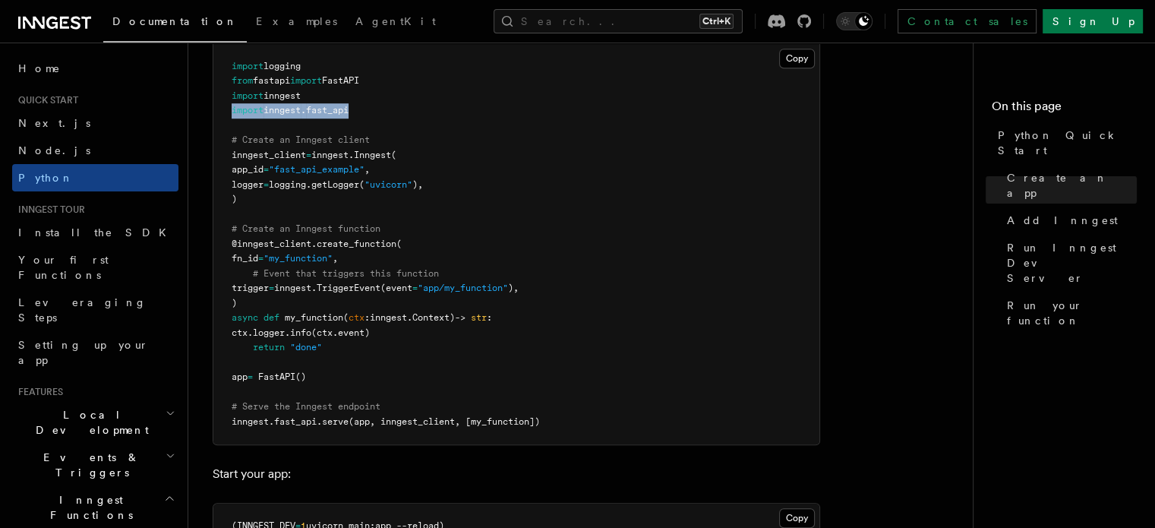
drag, startPoint x: 368, startPoint y: 109, endPoint x: 226, endPoint y: 112, distance: 141.3
click at [226, 112] on pre "import logging from fastapi import FastAPI import inngest import inngest . fast…" at bounding box center [516, 244] width 606 height 401
copy span "import inngest . fast_api"
